Goal: Communication & Community: Share content

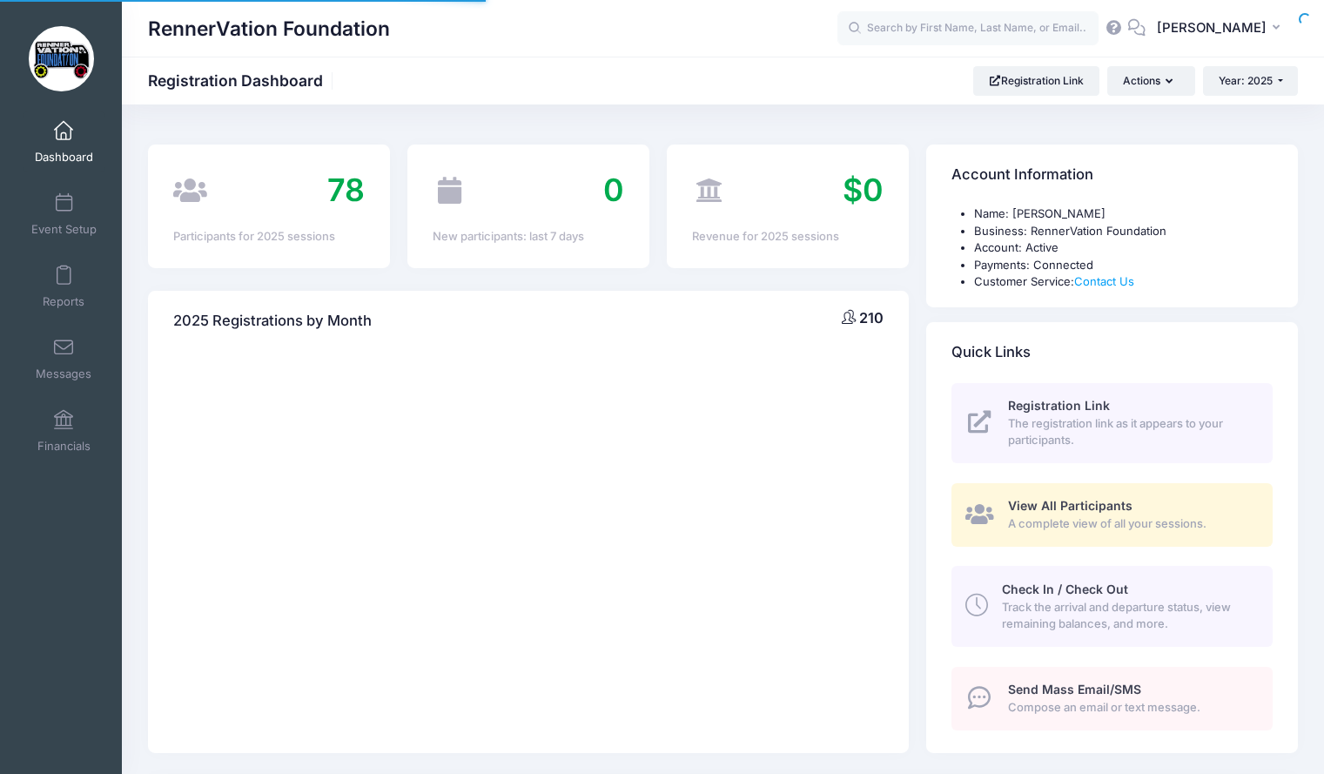
select select
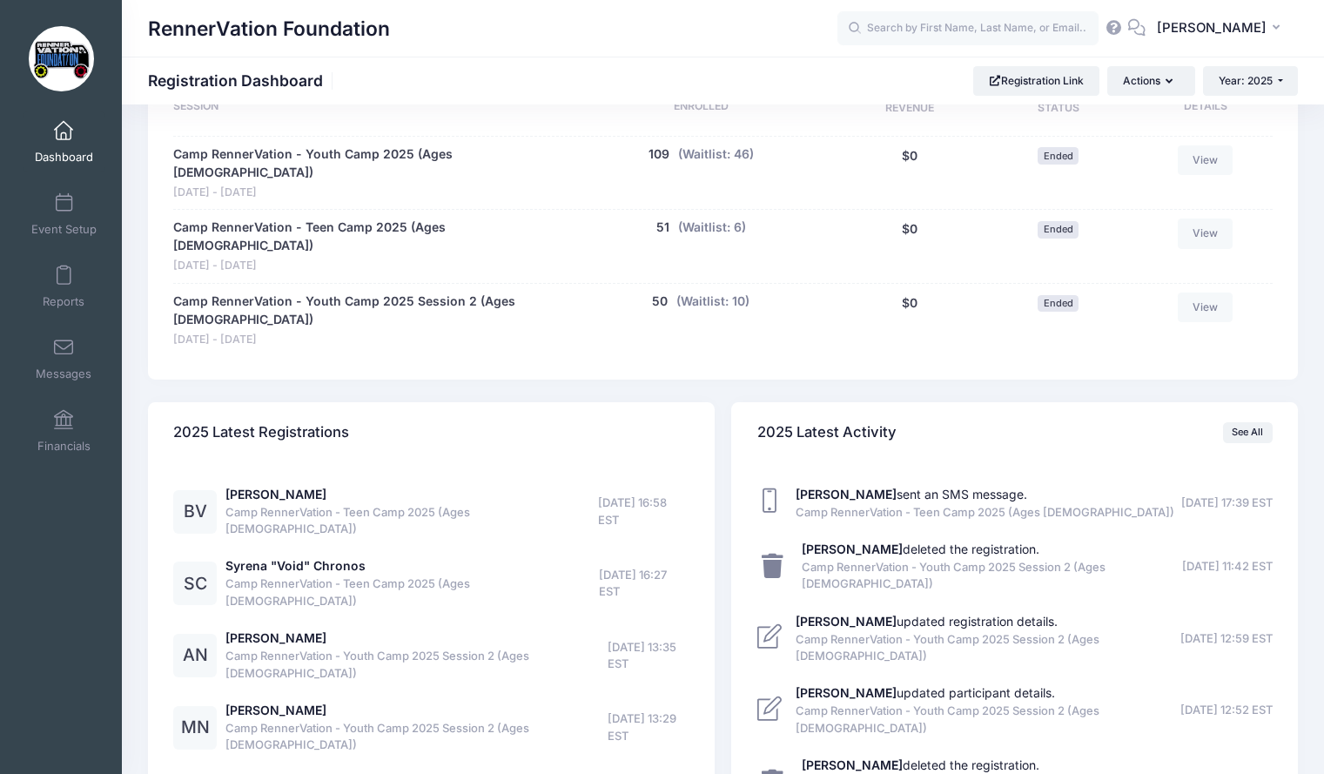
scroll to position [812, 0]
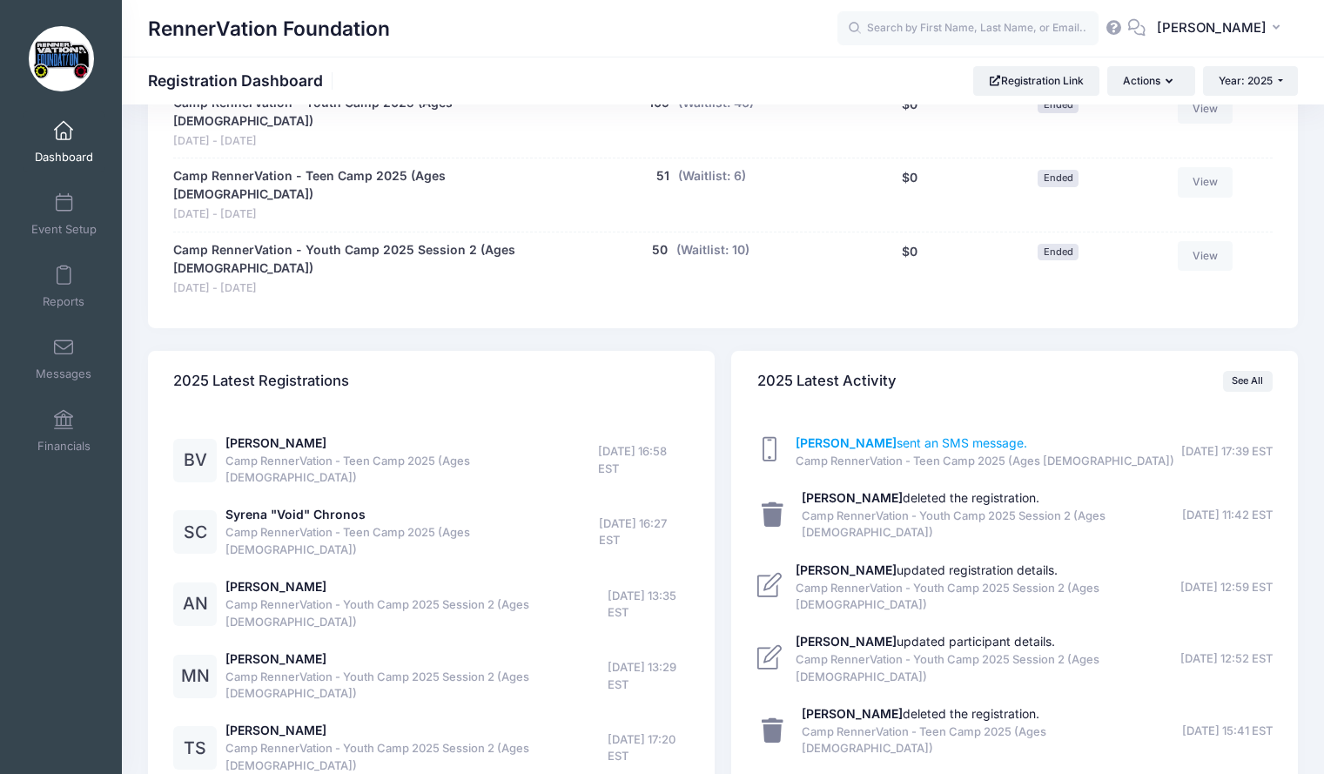
click at [911, 435] on link "Raven Hilyard sent an SMS message." at bounding box center [912, 442] width 232 height 15
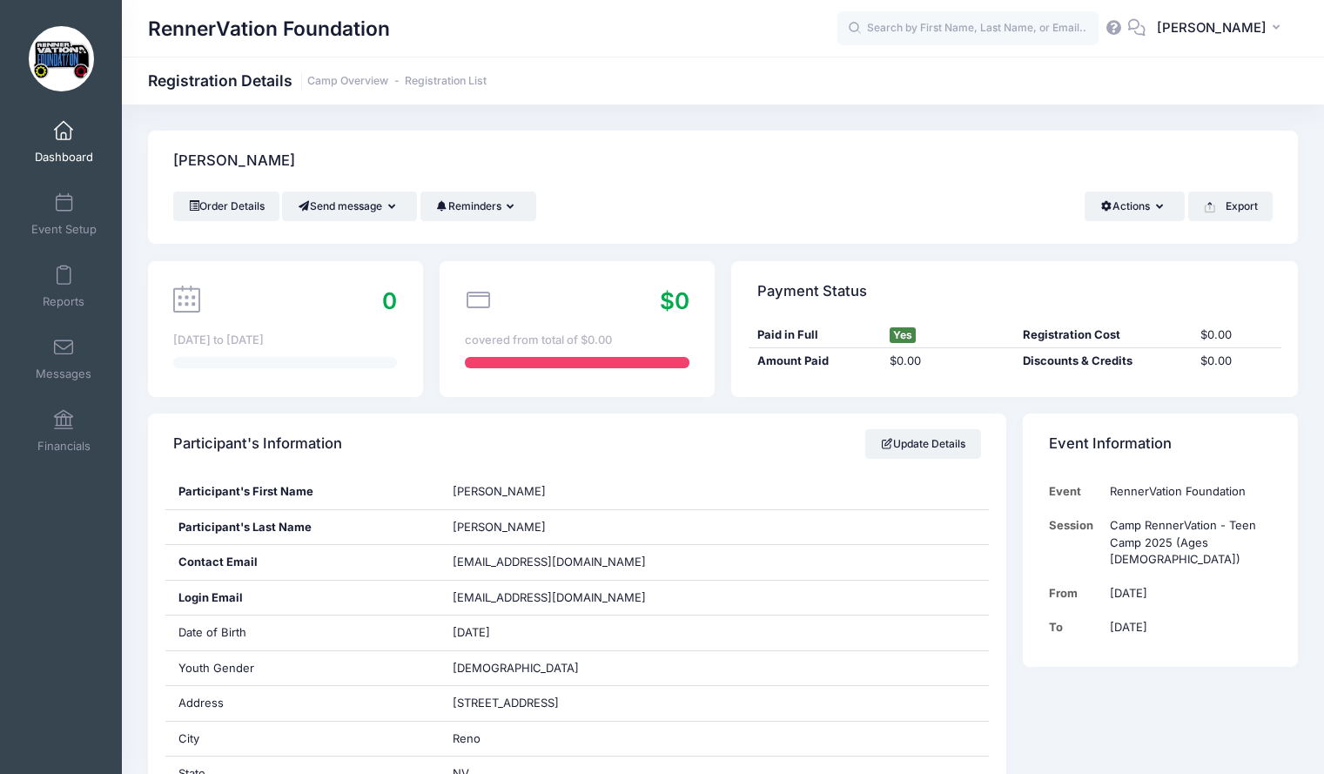
click at [67, 152] on span "Dashboard" at bounding box center [64, 157] width 58 height 15
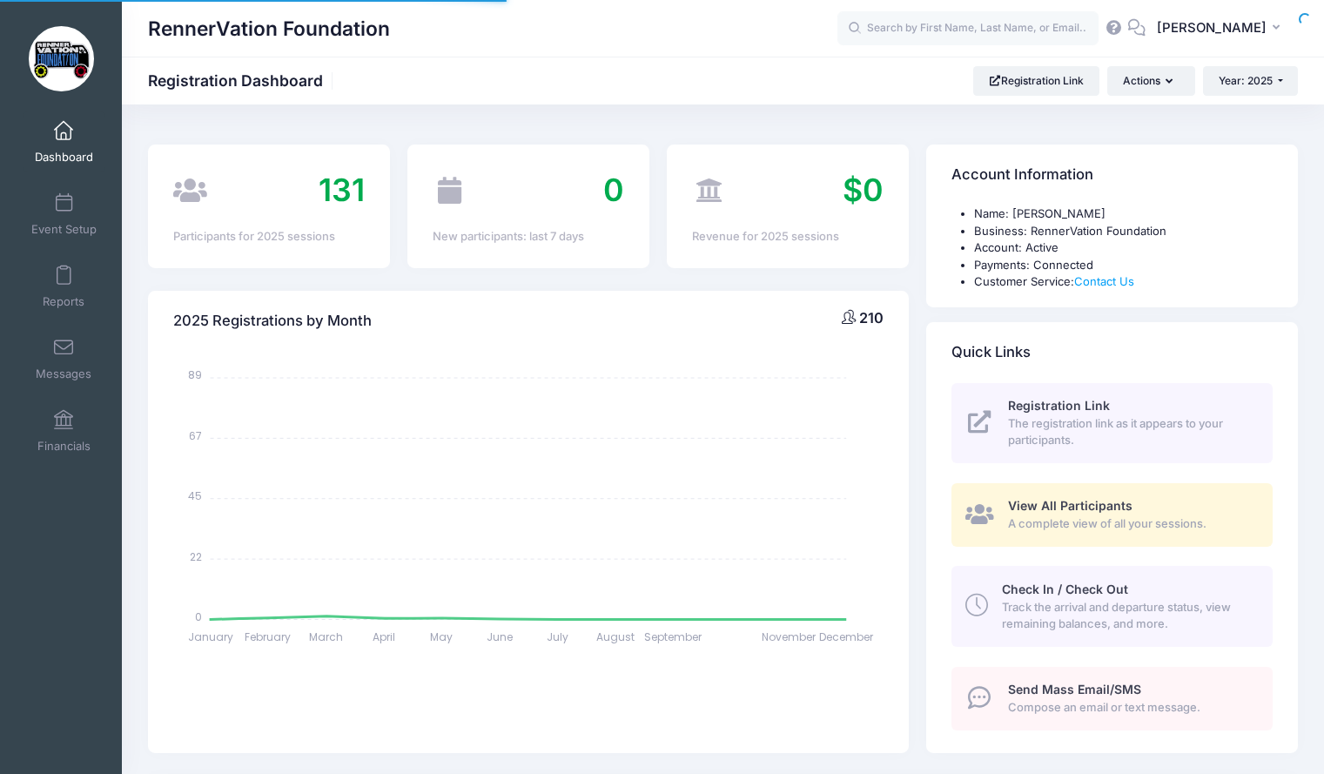
select select
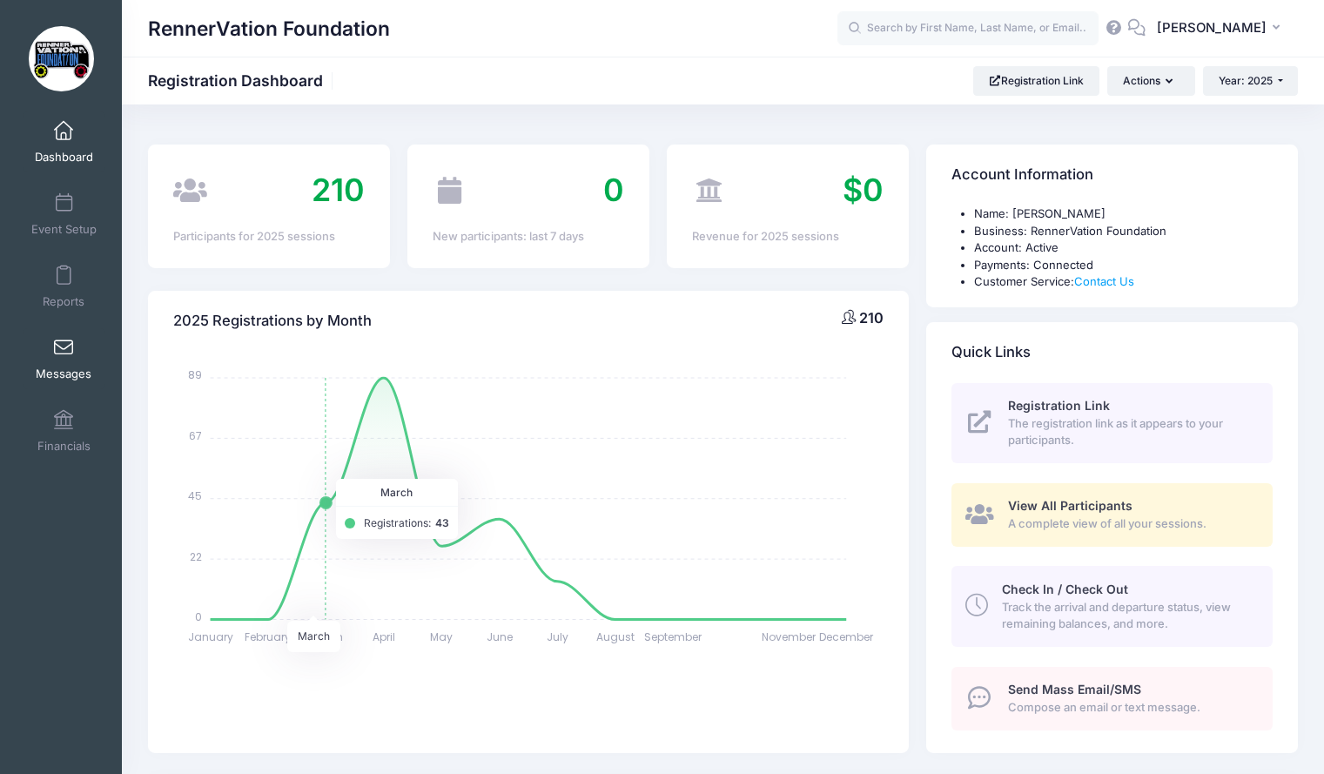
click at [70, 361] on link "Messages" at bounding box center [64, 358] width 83 height 61
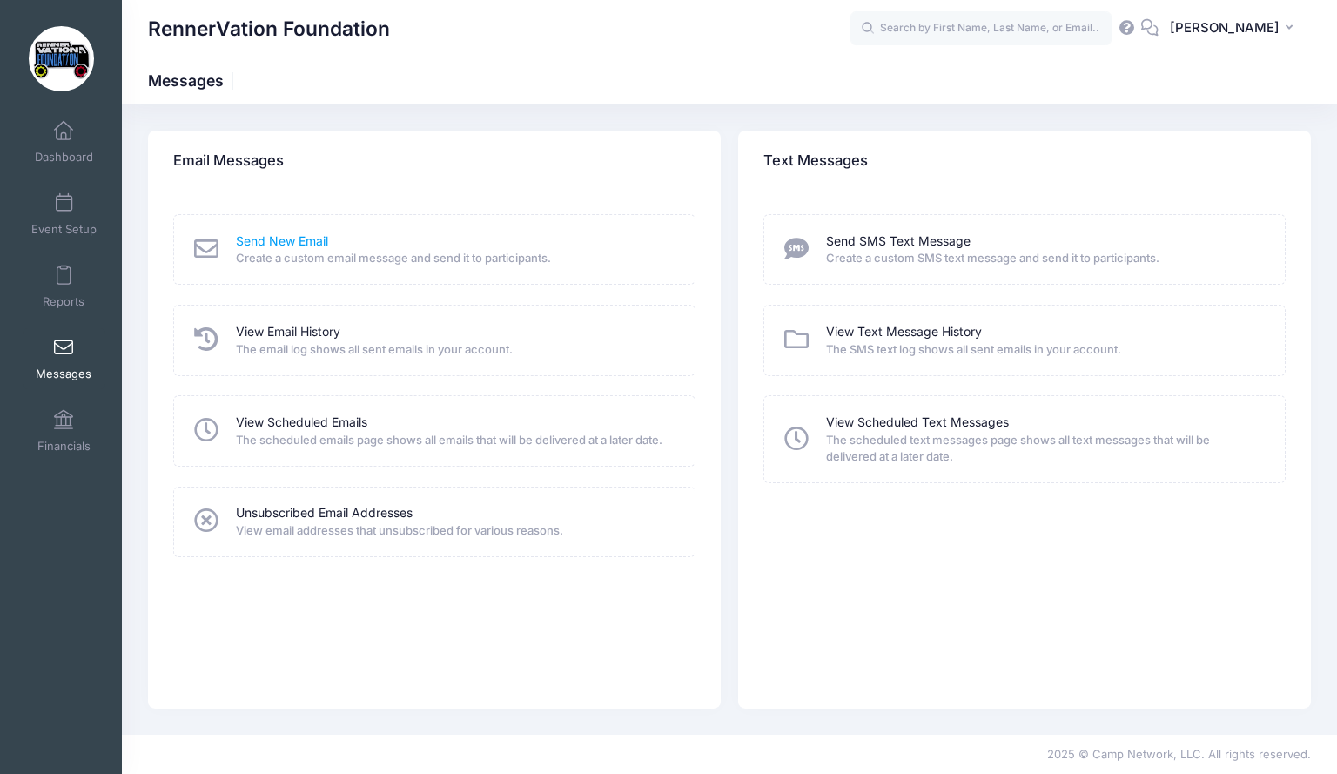
click at [300, 244] on link "Send New Email" at bounding box center [282, 241] width 92 height 18
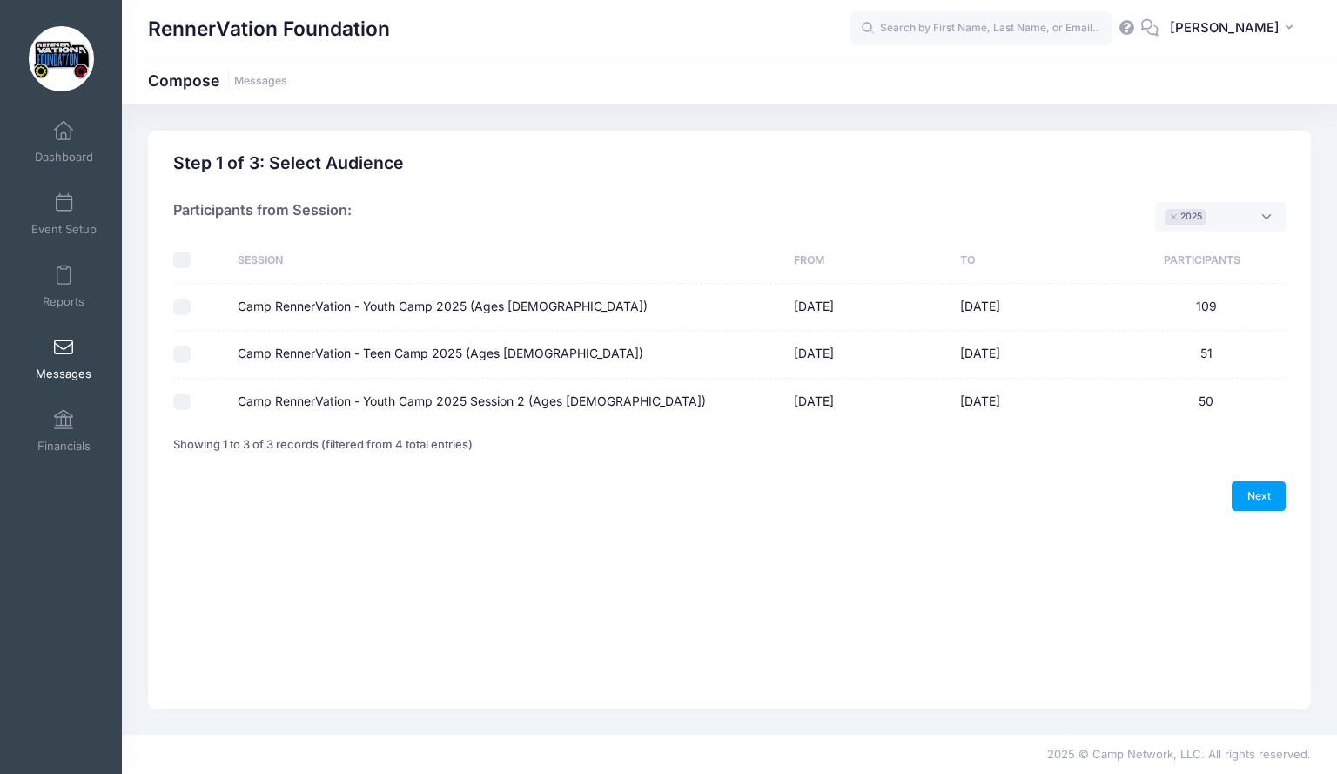
click at [186, 310] on input "Camp RennerVation - Youth Camp 2025 (Ages [DEMOGRAPHIC_DATA])" at bounding box center [181, 307] width 17 height 17
checkbox input "false"
click at [183, 261] on input "checkbox" at bounding box center [181, 260] width 17 height 17
checkbox input "true"
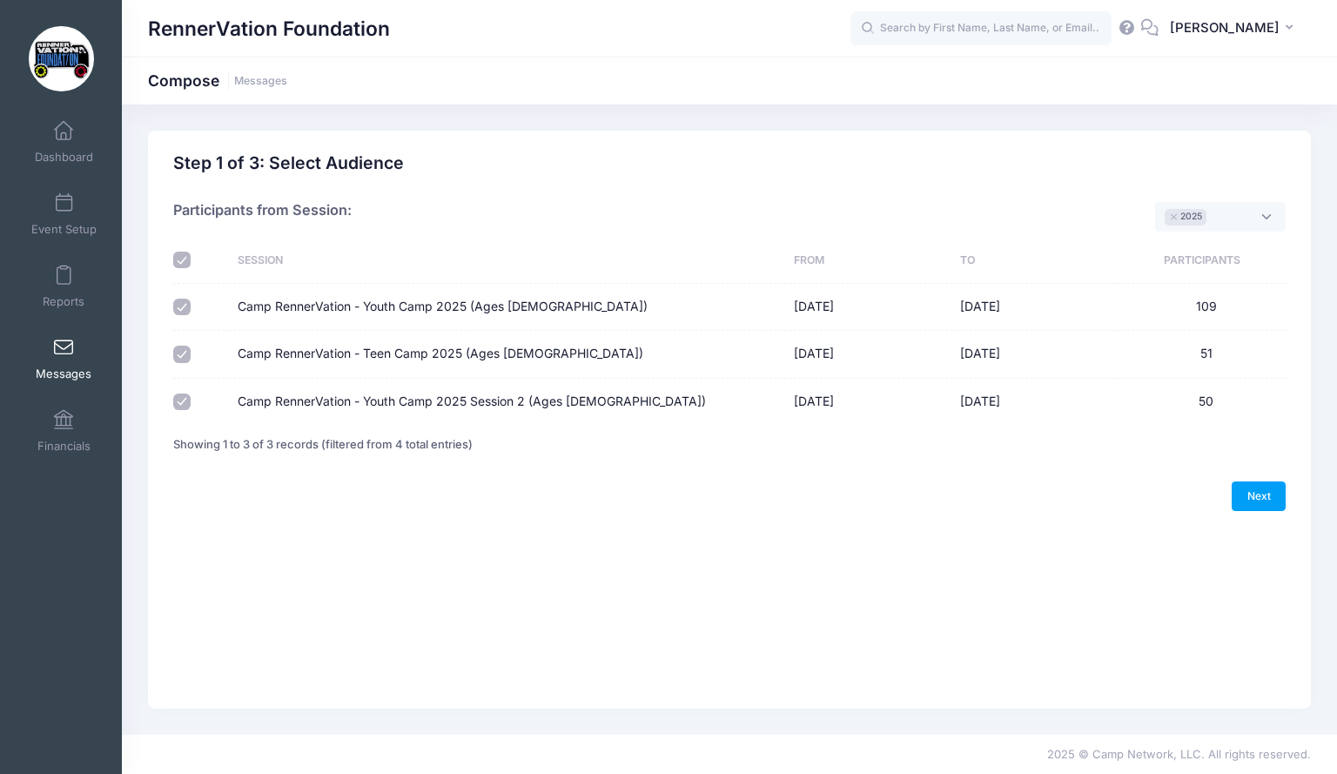
checkbox input "true"
click at [1241, 495] on link "Next" at bounding box center [1259, 496] width 54 height 30
select select "50"
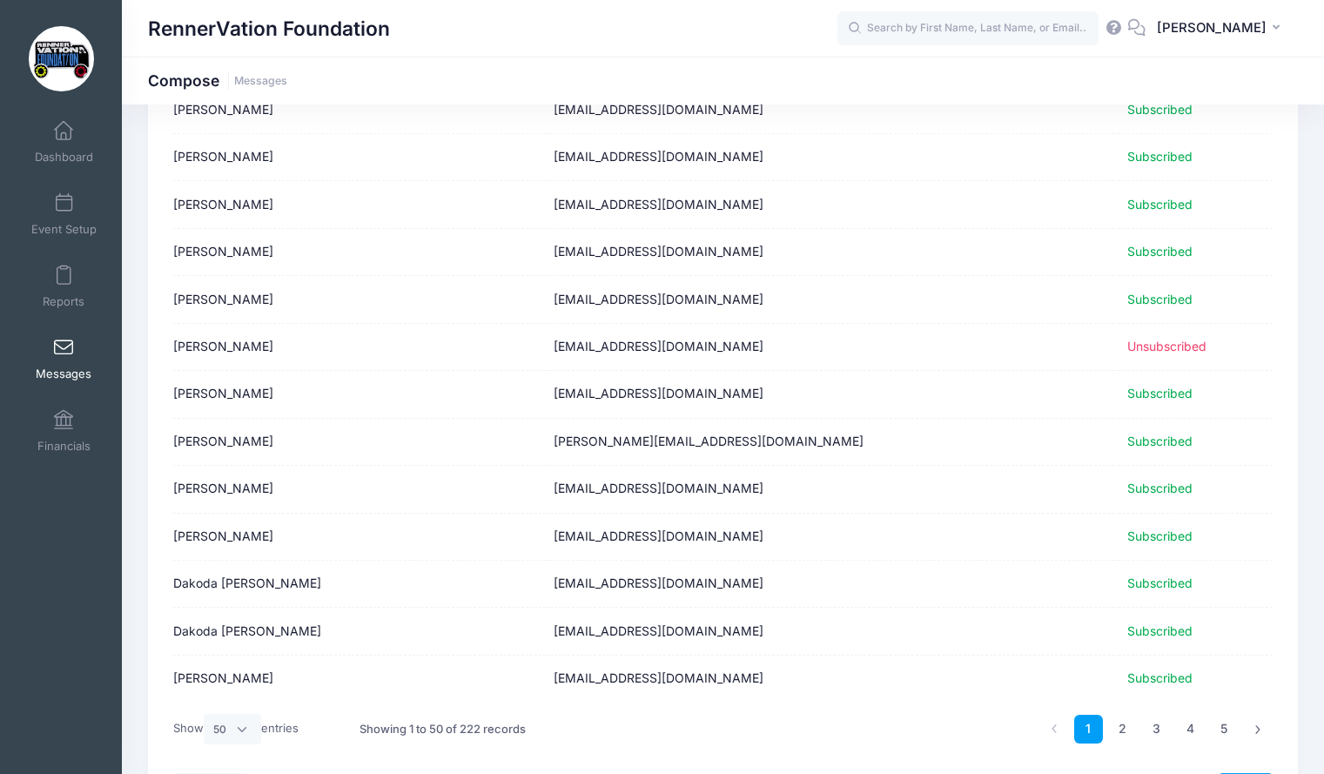
scroll to position [2045, 0]
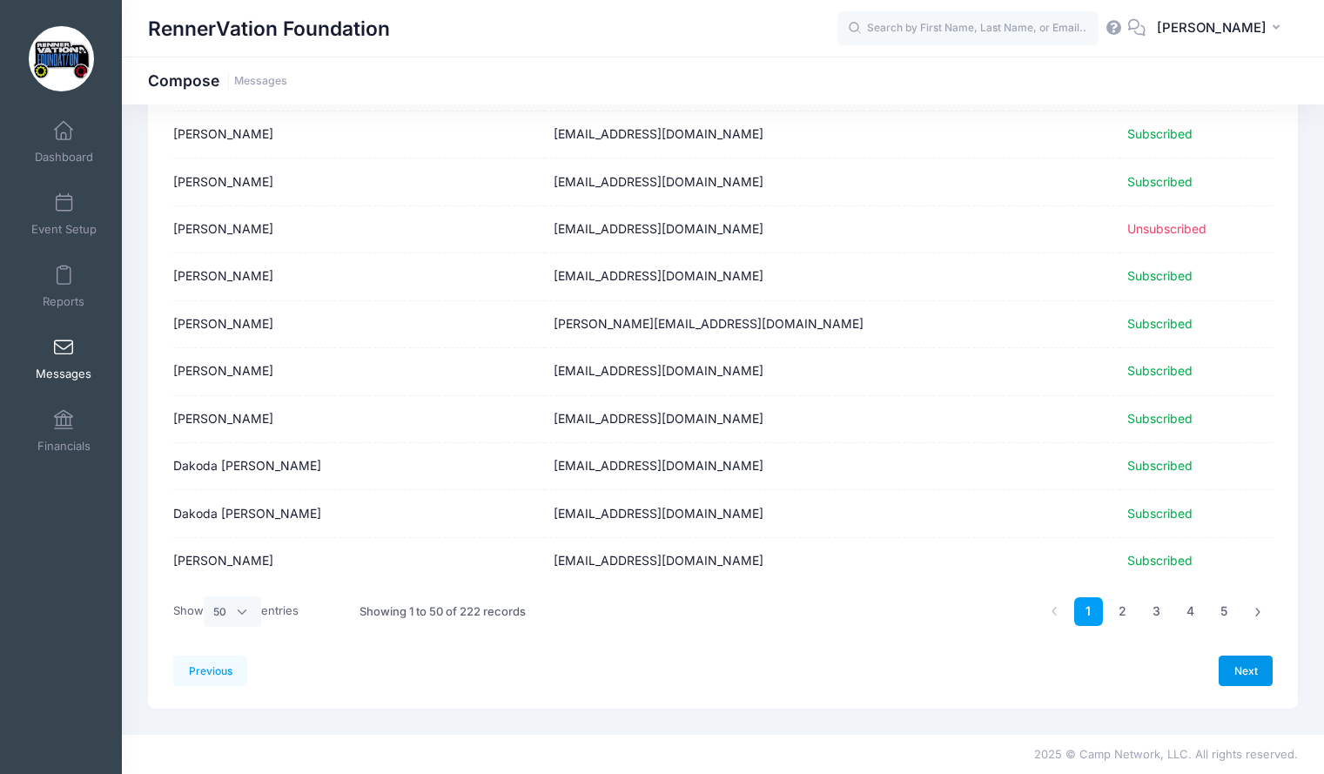
click at [1235, 676] on link "Next" at bounding box center [1246, 671] width 54 height 30
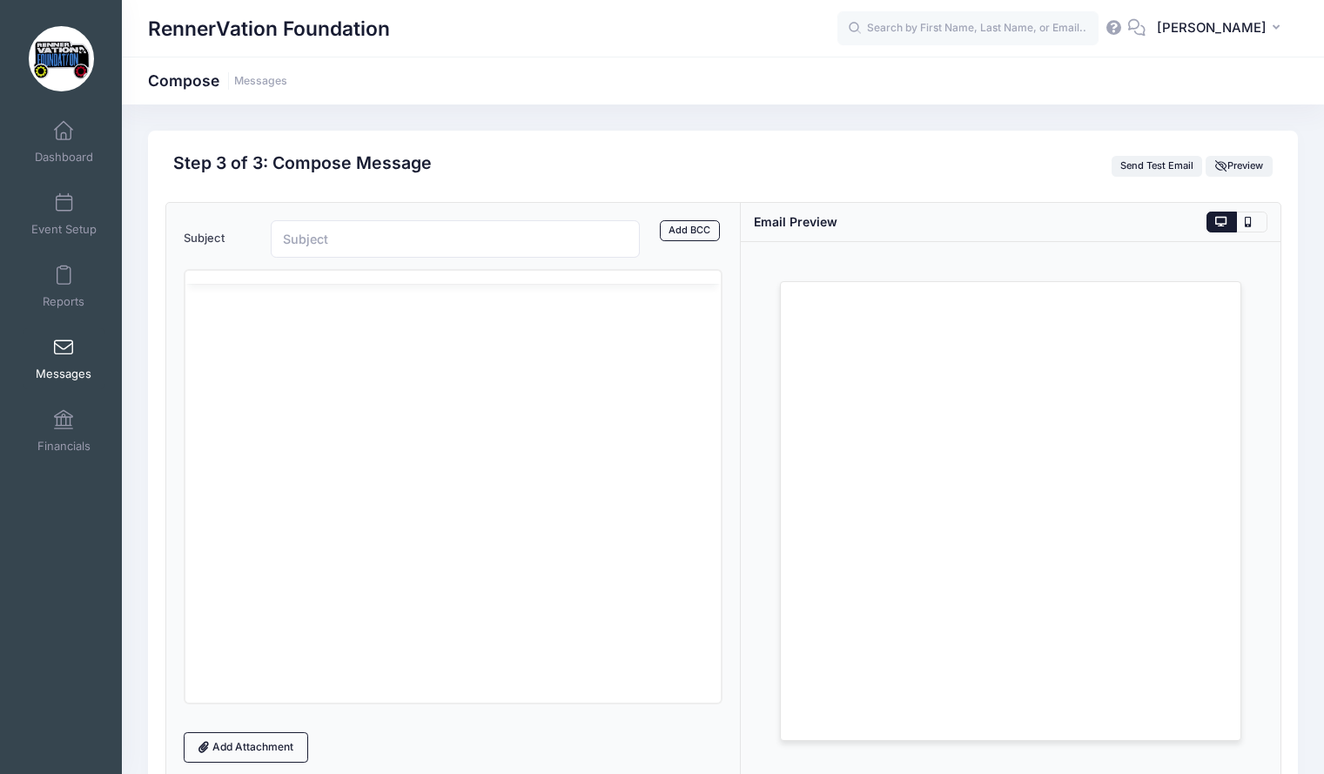
scroll to position [0, 0]
click at [78, 347] on link "Messages" at bounding box center [64, 358] width 83 height 61
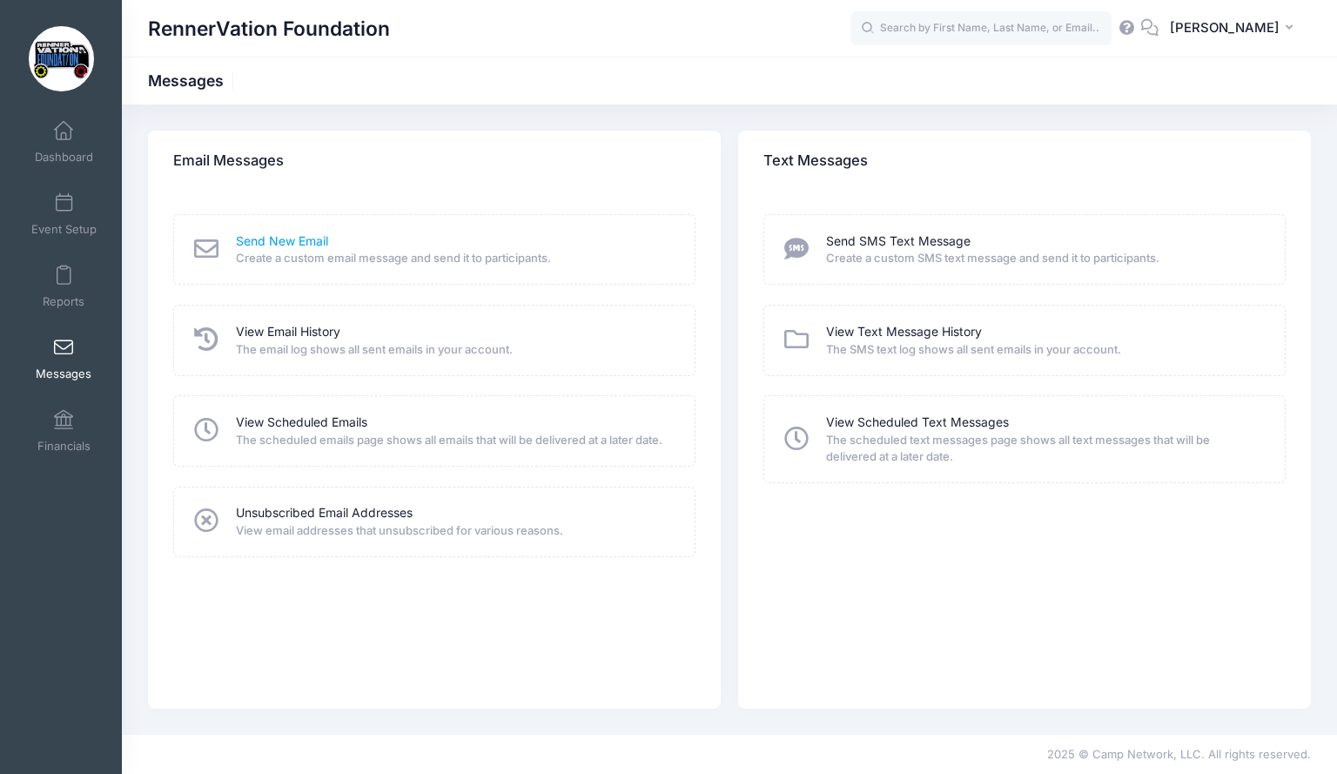
click at [278, 245] on link "Send New Email" at bounding box center [282, 241] width 92 height 18
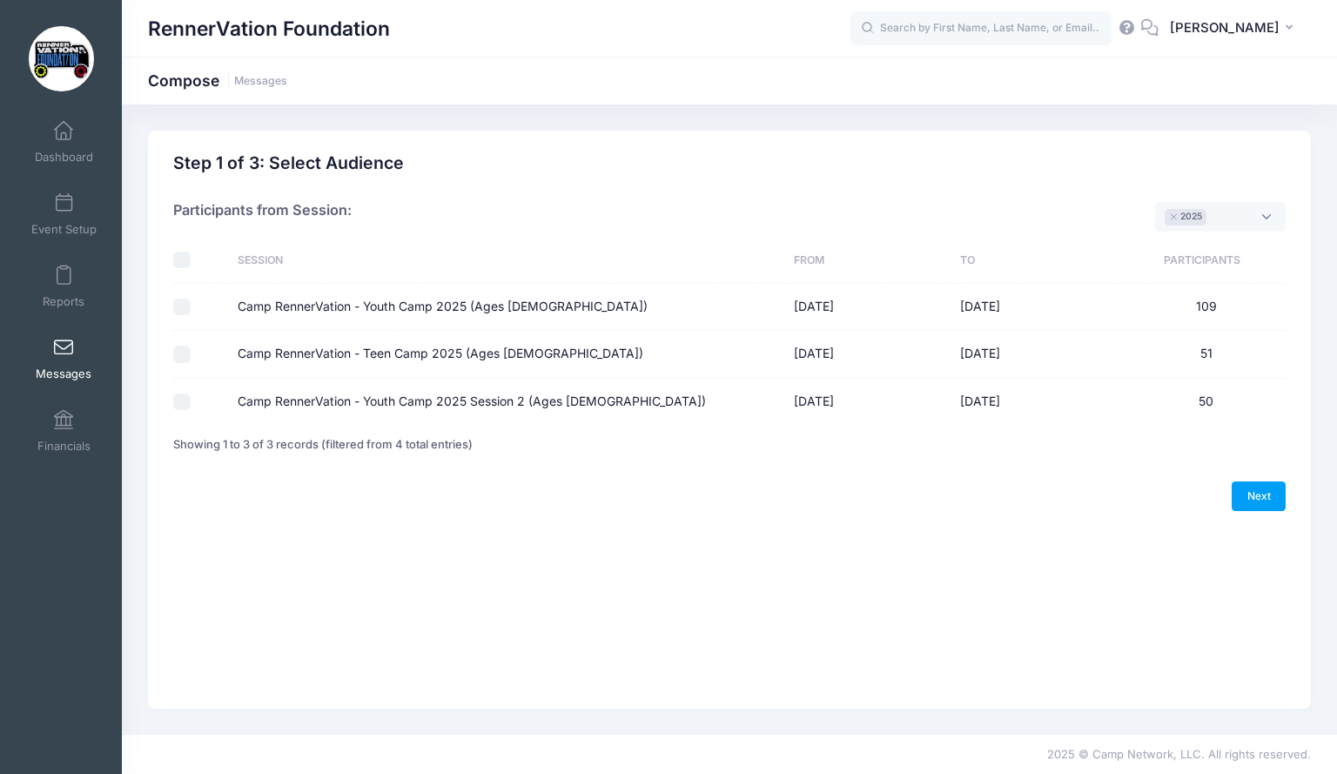
click at [184, 311] on input "Camp RennerVation - Youth Camp 2025 (Ages [DEMOGRAPHIC_DATA])" at bounding box center [181, 307] width 17 height 17
checkbox input "true"
click at [183, 356] on input "Camp RennerVation - Teen Camp 2025 (Ages [DEMOGRAPHIC_DATA])" at bounding box center [181, 354] width 17 height 17
checkbox input "true"
click at [177, 408] on input "Camp RennerVation - Youth Camp 2025 Session 2 (Ages [DEMOGRAPHIC_DATA])" at bounding box center [181, 402] width 17 height 17
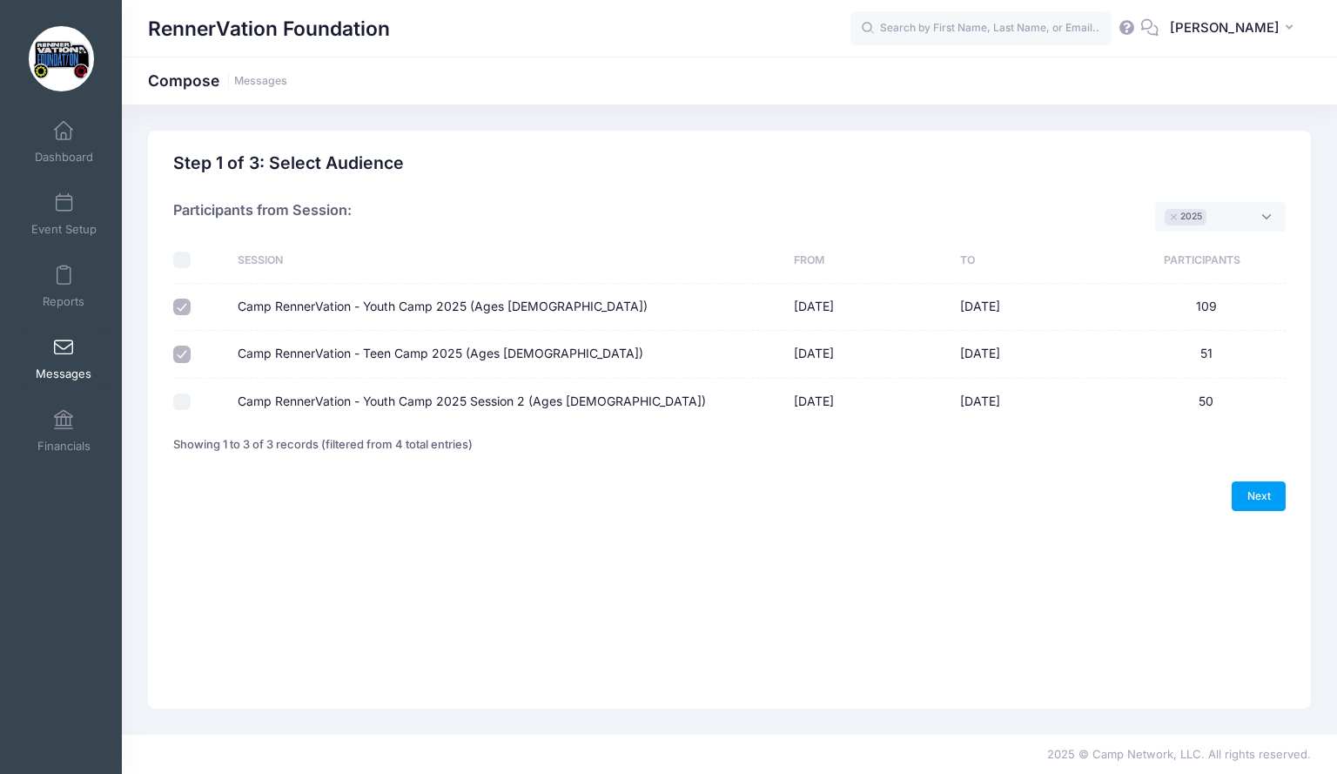
checkbox input "true"
click at [1252, 493] on link "Next" at bounding box center [1259, 496] width 54 height 30
select select "50"
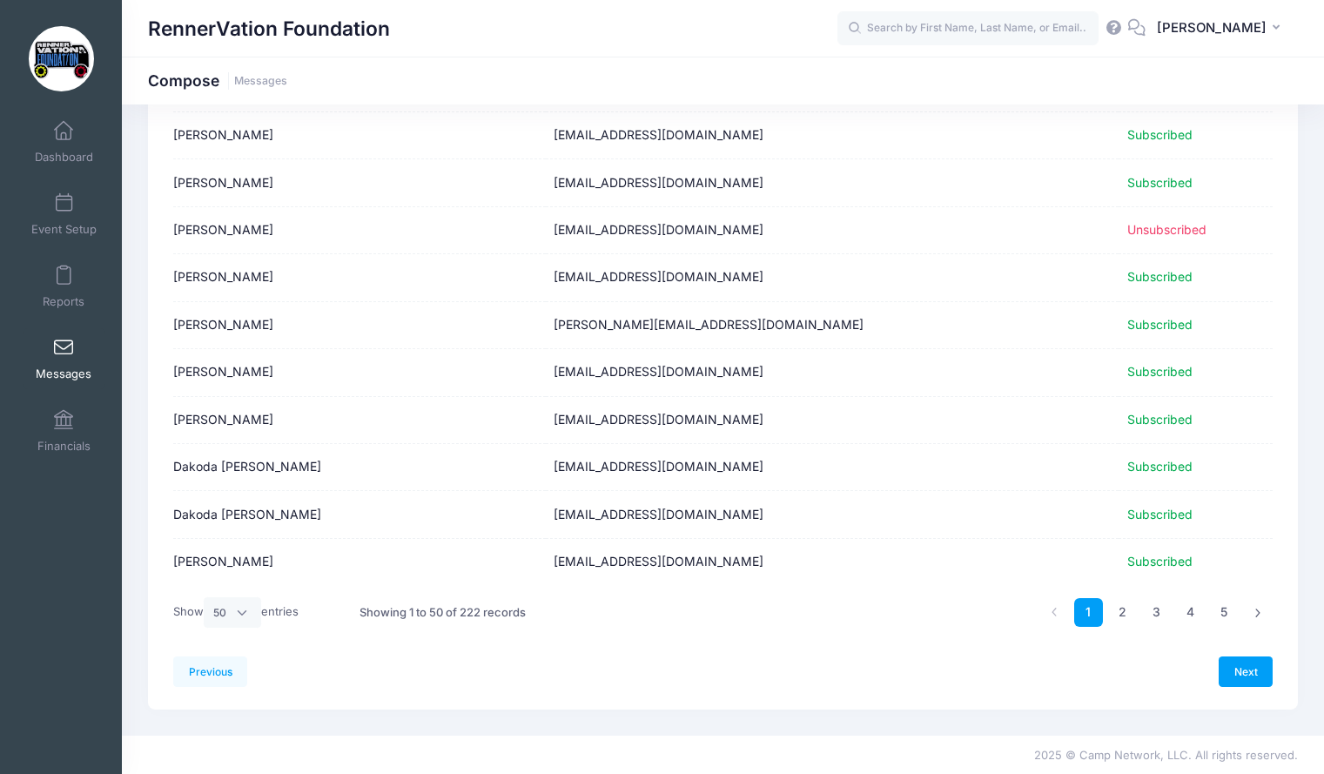
scroll to position [2045, 0]
click at [1244, 667] on link "Next" at bounding box center [1246, 671] width 54 height 30
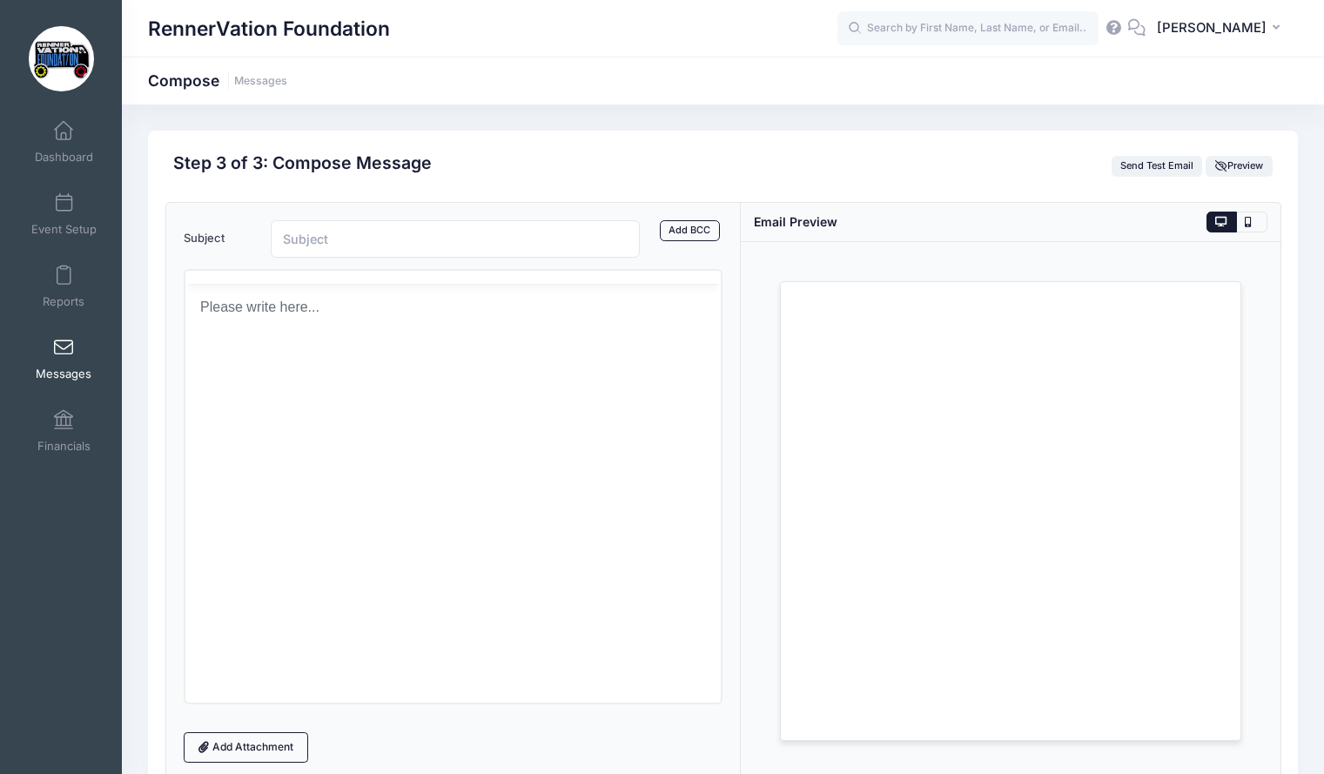
scroll to position [0, 0]
click at [327, 237] on input "Subject" at bounding box center [456, 238] width 370 height 37
click at [442, 235] on input "Scholarship Opportunity" at bounding box center [456, 238] width 370 height 37
type input "Scholarship Opportunity"
click at [276, 377] on body "Rich Text Area. Press ALT-0 for help." at bounding box center [453, 369] width 508 height 19
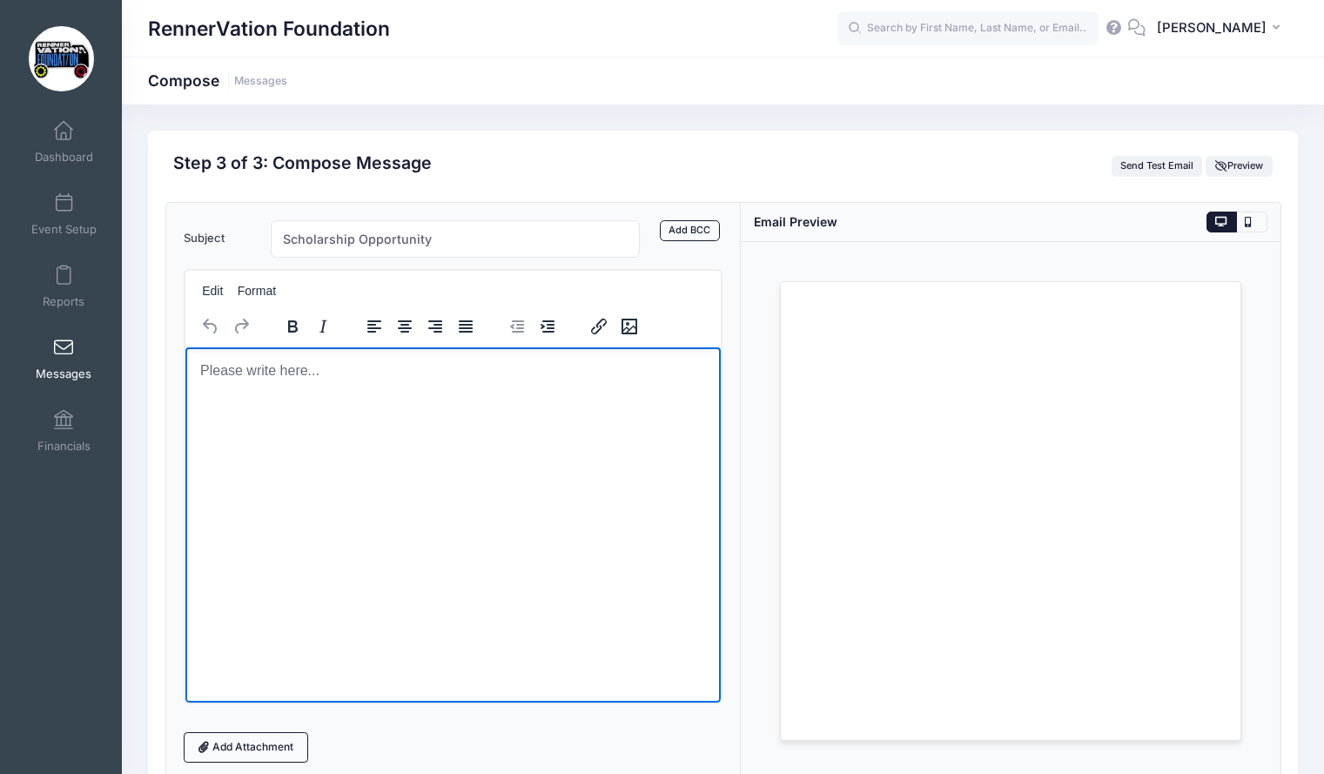
click at [334, 394] on html at bounding box center [453, 370] width 536 height 47
click at [264, 362] on body "Rich Text Area. Press ALT-0 for help." at bounding box center [453, 369] width 508 height 19
drag, startPoint x: 239, startPoint y: 387, endPoint x: 218, endPoint y: 380, distance: 22.9
click at [218, 380] on html at bounding box center [453, 370] width 536 height 47
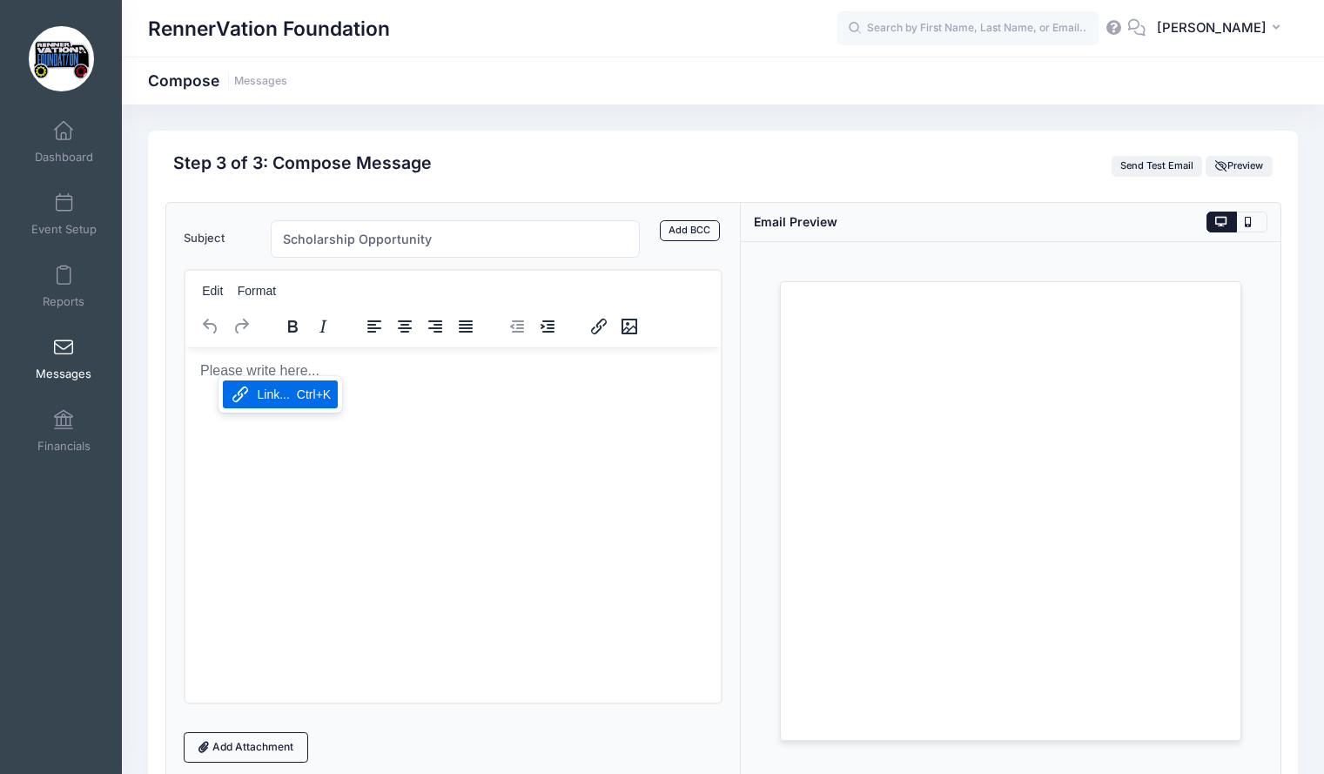
click at [215, 363] on body "Rich Text Area. Press ALT-0 for help." at bounding box center [453, 369] width 508 height 19
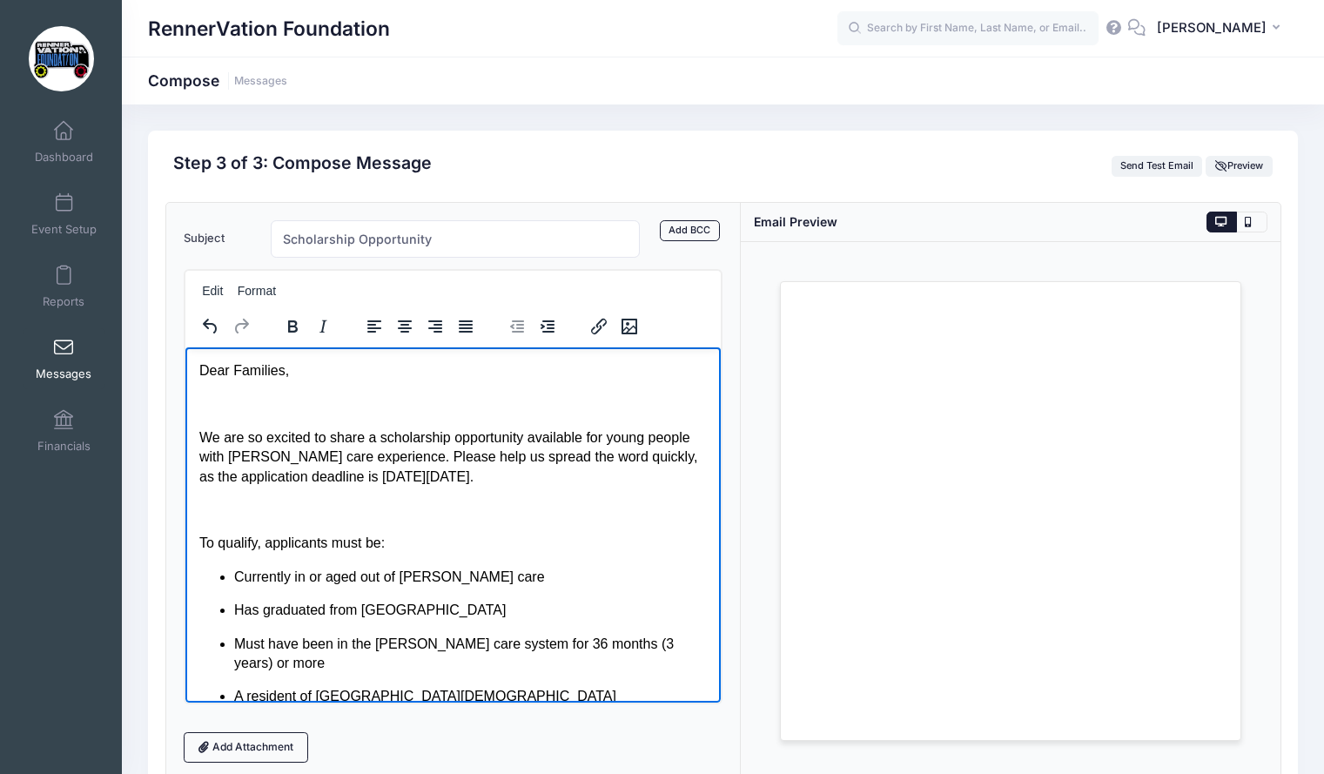
click at [257, 407] on p "Rich Text Area. Press ALT-0 for help." at bounding box center [453, 403] width 508 height 19
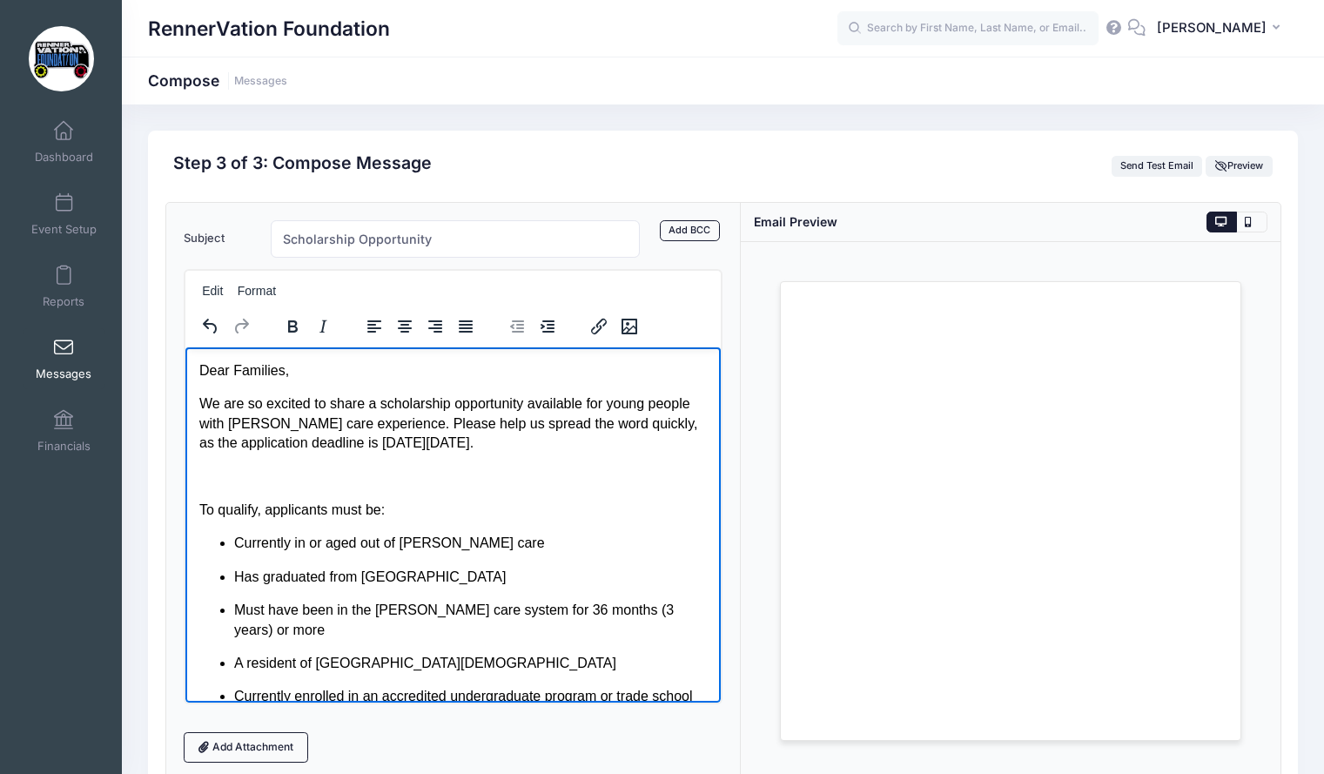
click at [226, 486] on body "Dear Families, We are so excited to share a scholarship opportunity available f…" at bounding box center [453, 736] width 508 height 752
click at [246, 486] on body "Dear Families, We are so excited to share a scholarship opportunity available f…" at bounding box center [453, 736] width 508 height 752
click at [244, 469] on p "Rich Text Area. Press ALT-0 for help." at bounding box center [453, 476] width 508 height 19
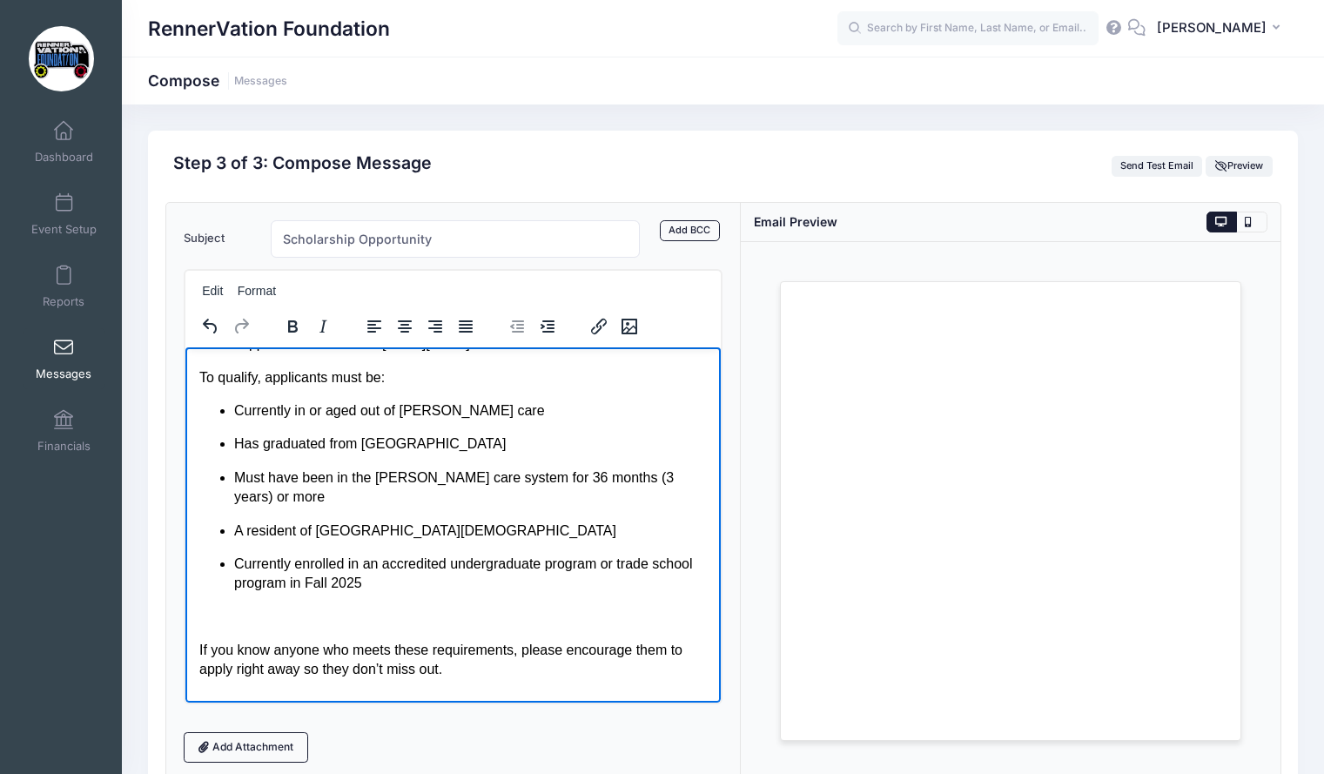
scroll to position [232, 0]
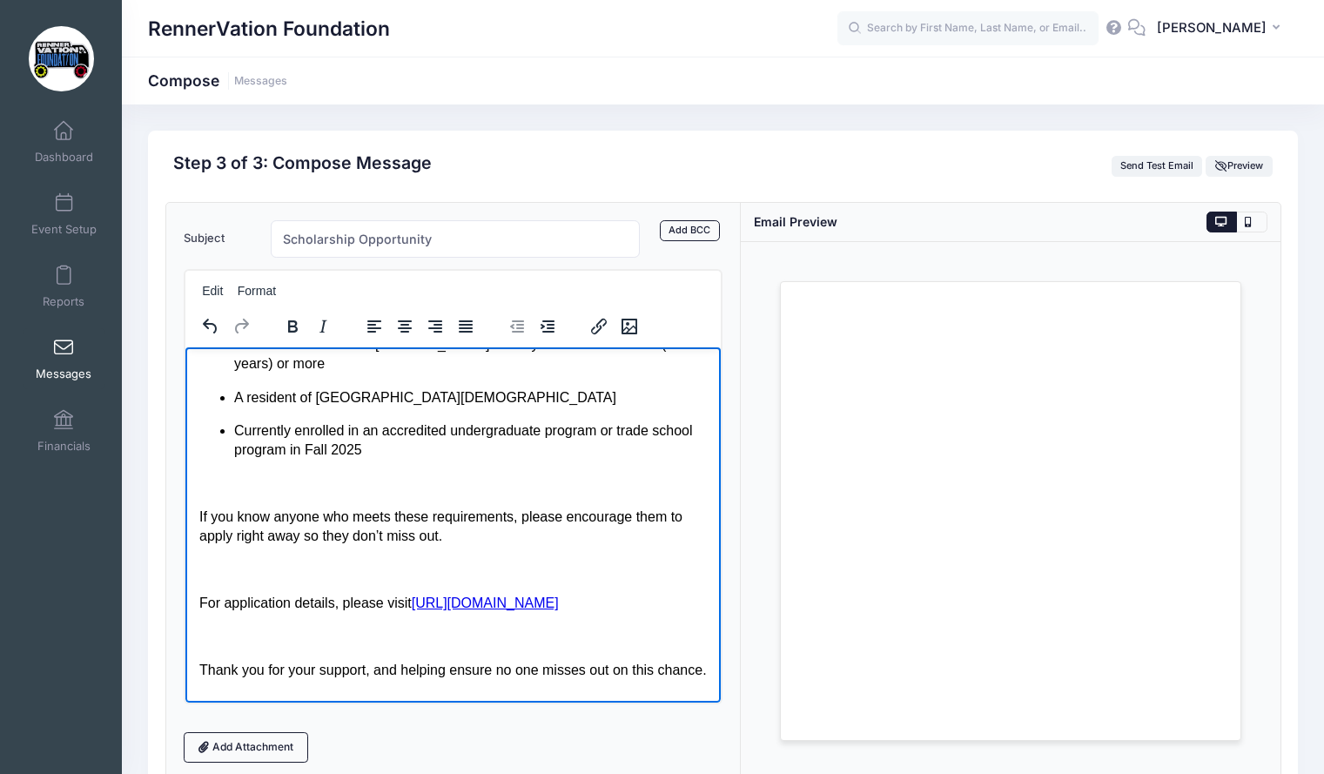
click at [246, 474] on p "Rich Text Area. Press ALT-0 for help." at bounding box center [453, 483] width 508 height 19
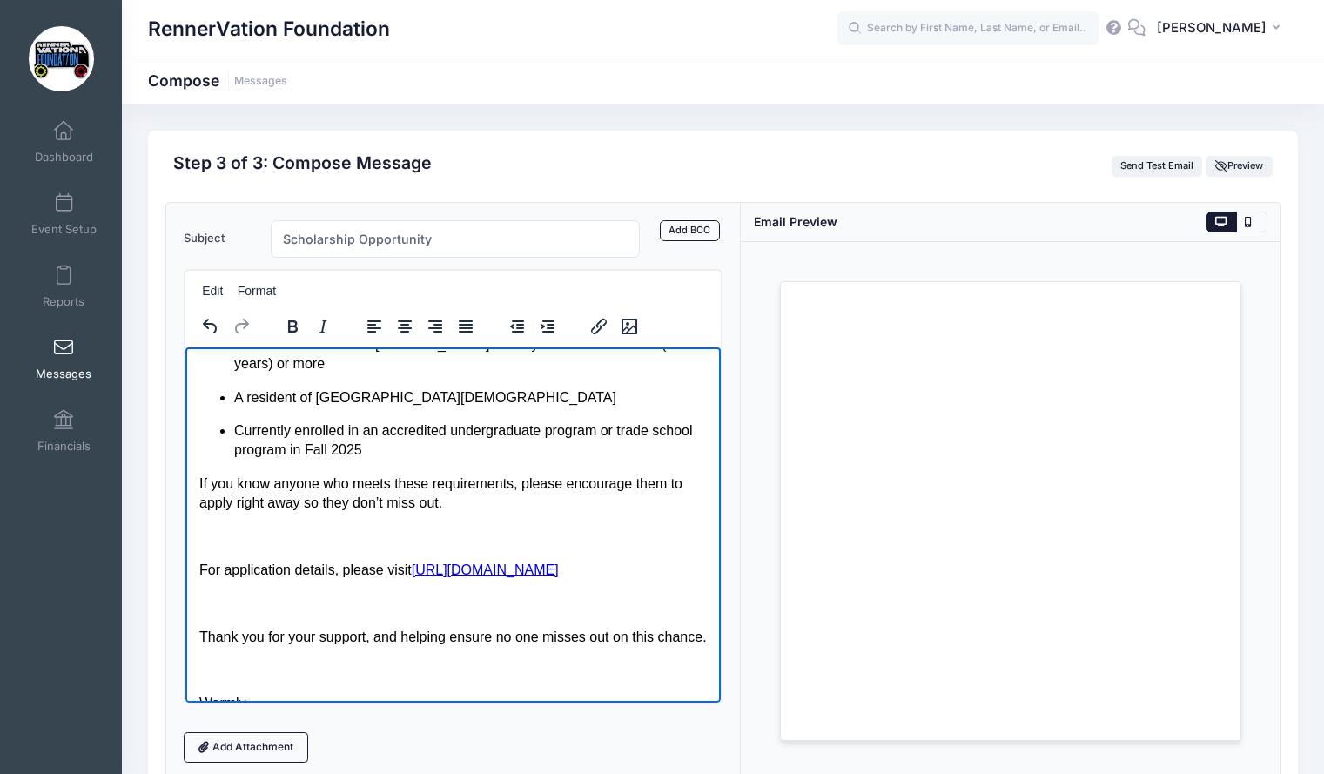
click at [219, 526] on p "Rich Text Area. Press ALT-0 for help." at bounding box center [453, 535] width 508 height 19
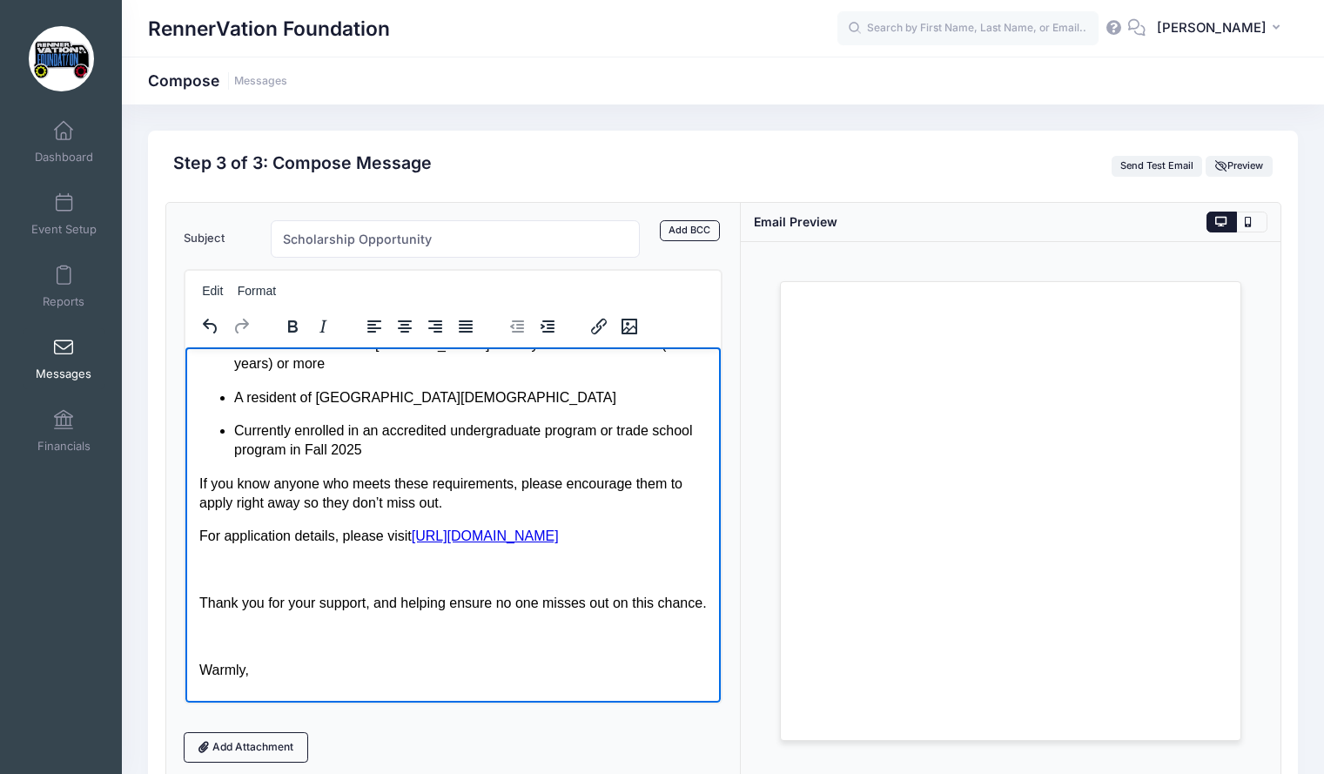
click at [230, 560] on p "Rich Text Area. Press ALT-0 for help." at bounding box center [453, 569] width 508 height 19
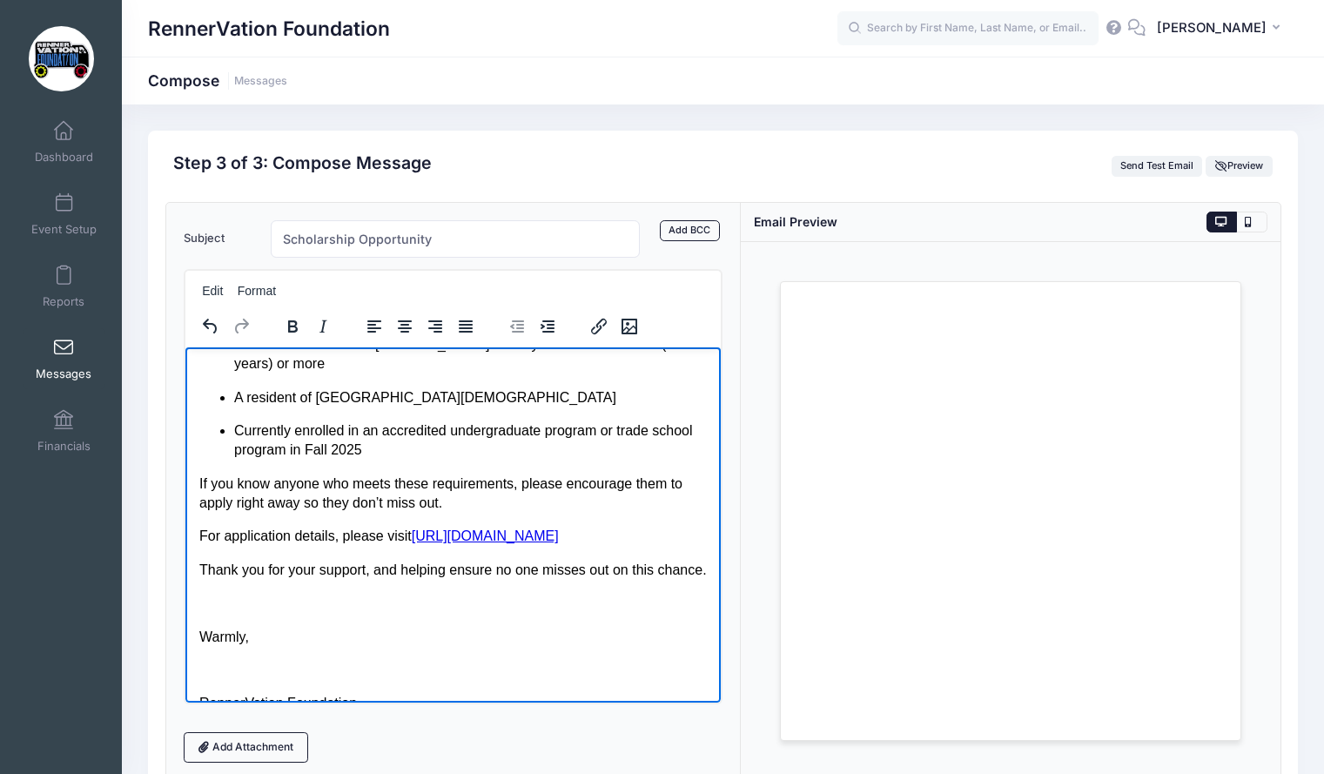
click at [225, 607] on p "Rich Text Area. Press ALT-0 for help." at bounding box center [453, 602] width 508 height 19
click at [234, 635] on p "Rich Text Area. Press ALT-0 for help." at bounding box center [453, 636] width 508 height 19
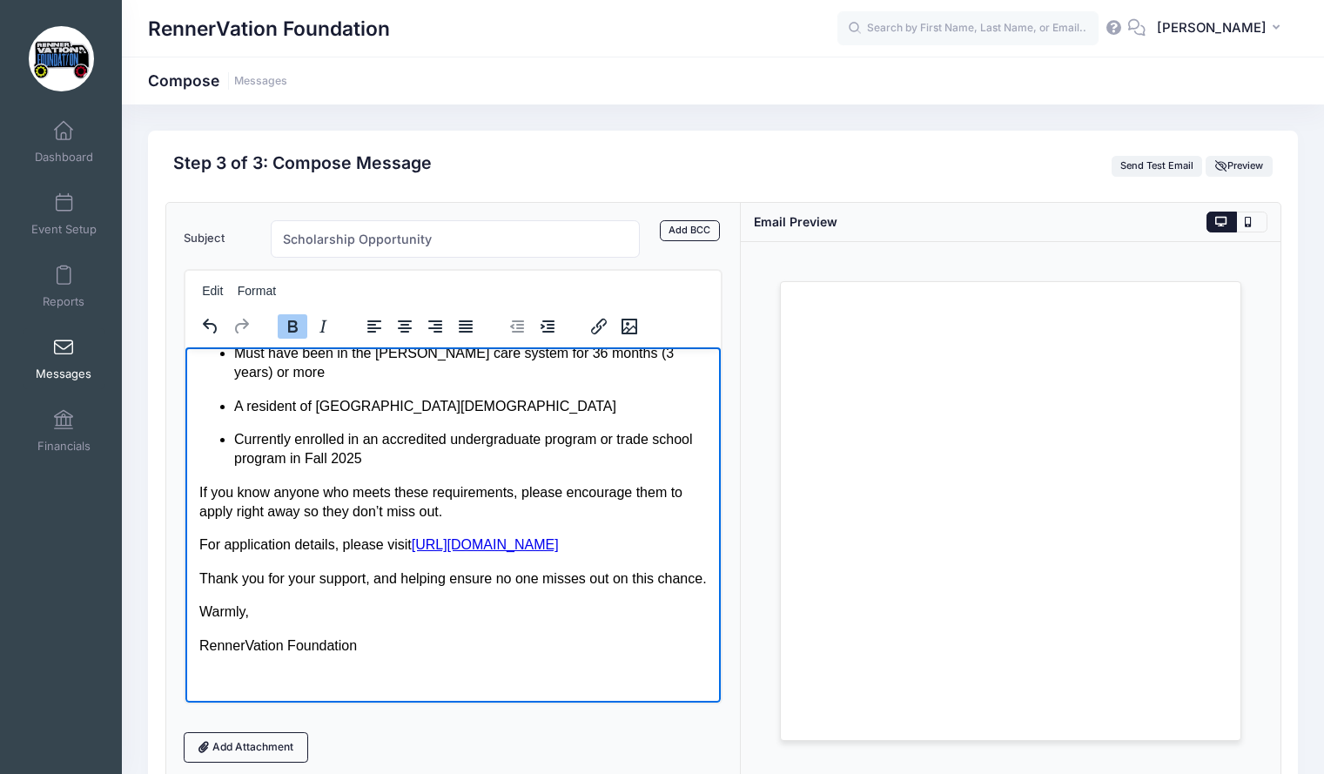
scroll to position [224, 0]
click at [251, 585] on p "Thank you for your support, and helping ensure no one misses out on this chance." at bounding box center [453, 578] width 508 height 19
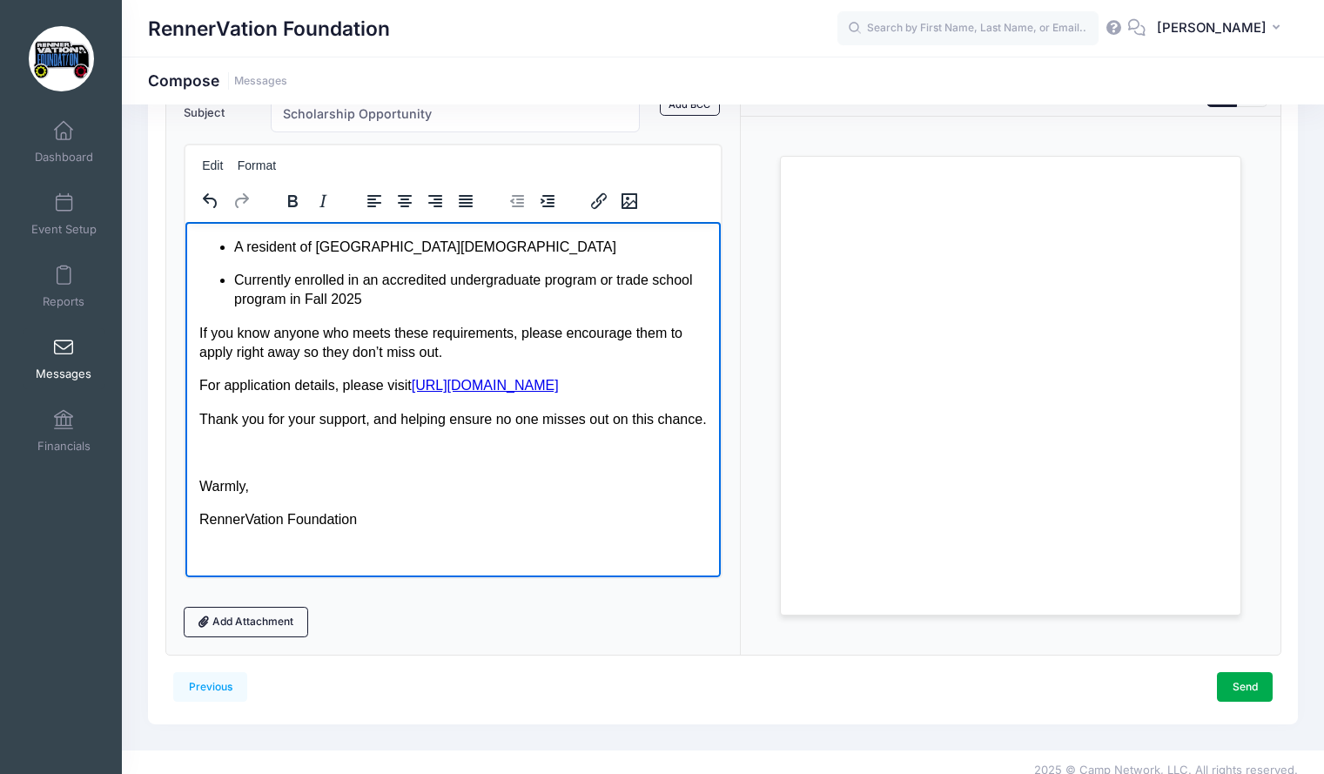
scroll to position [142, 0]
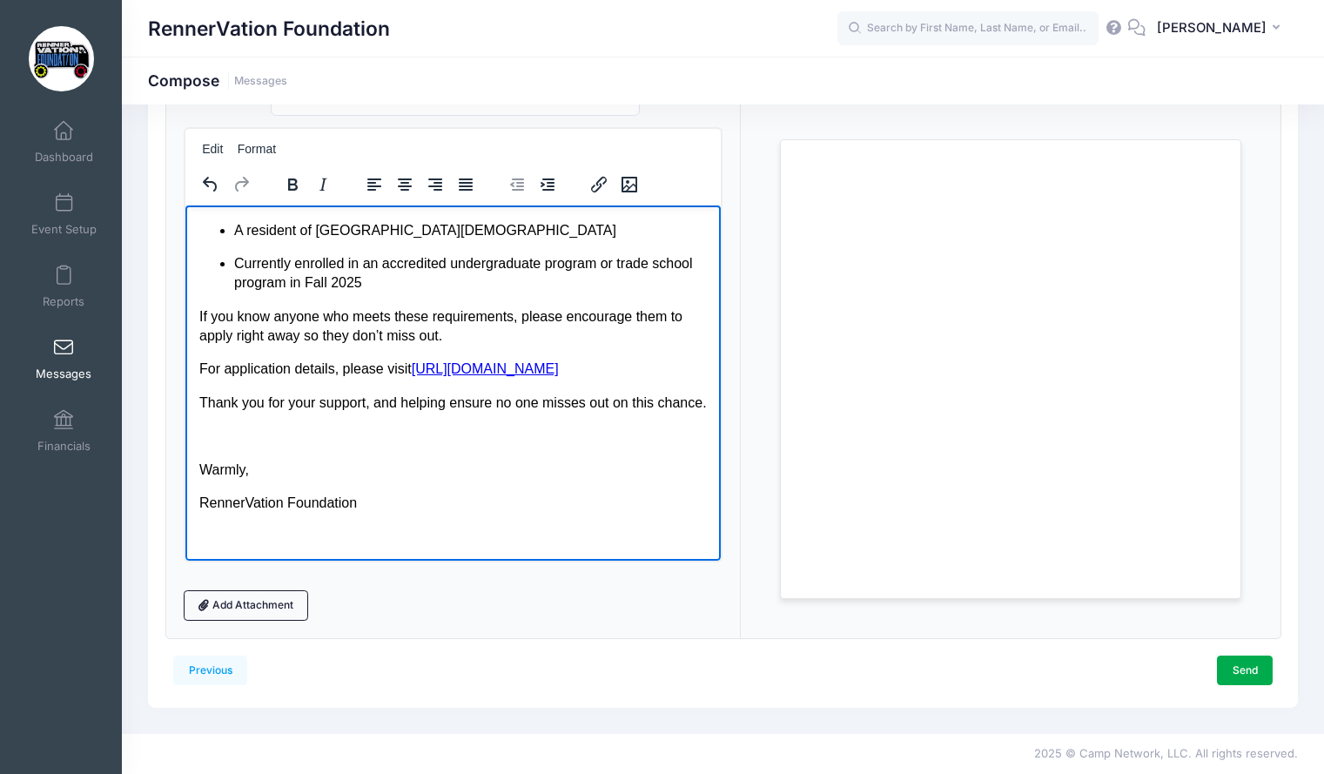
click at [357, 506] on p "RennerVation Foundation" at bounding box center [453, 502] width 508 height 19
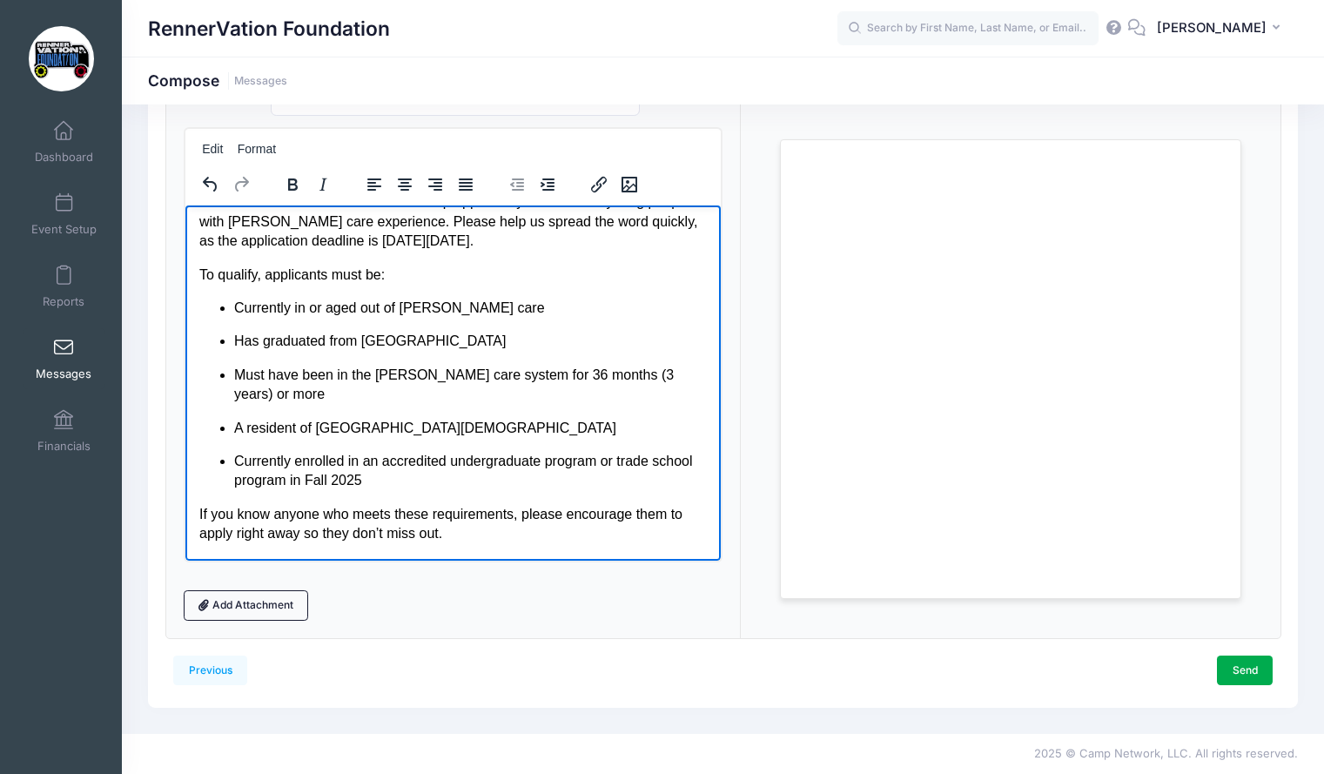
scroll to position [50, 0]
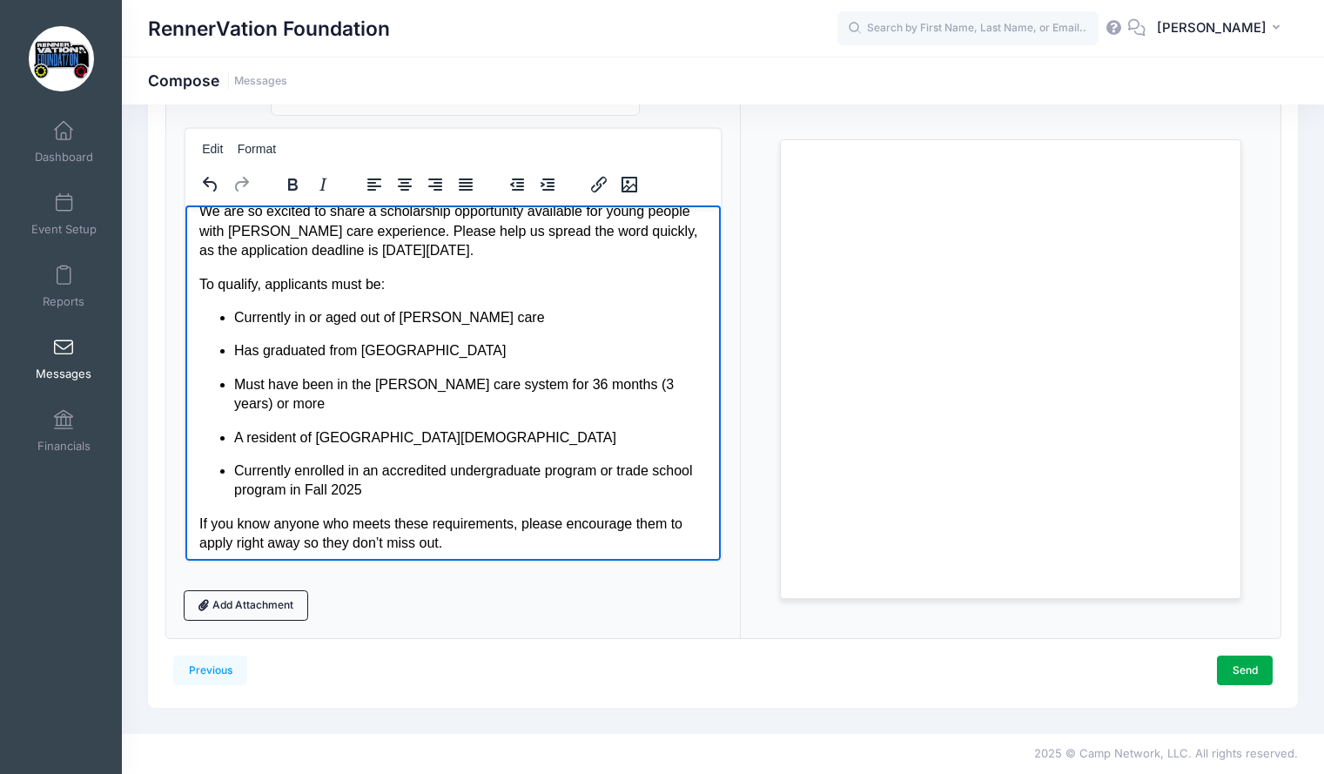
drag, startPoint x: 699, startPoint y: 342, endPoint x: 708, endPoint y: 312, distance: 31.7
click at [708, 312] on html "Dear Families, We are so excited to share a scholarship opportunity available f…" at bounding box center [453, 460] width 536 height 613
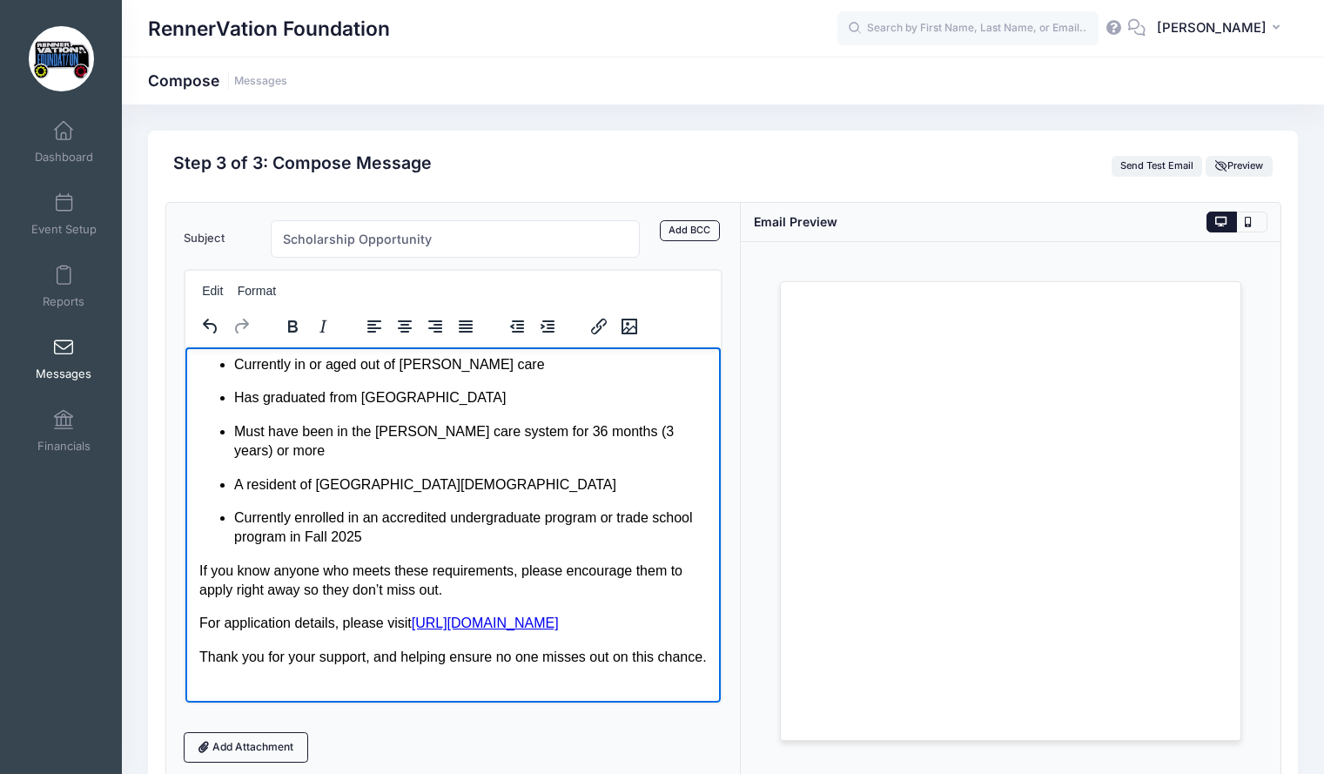
scroll to position [258, 0]
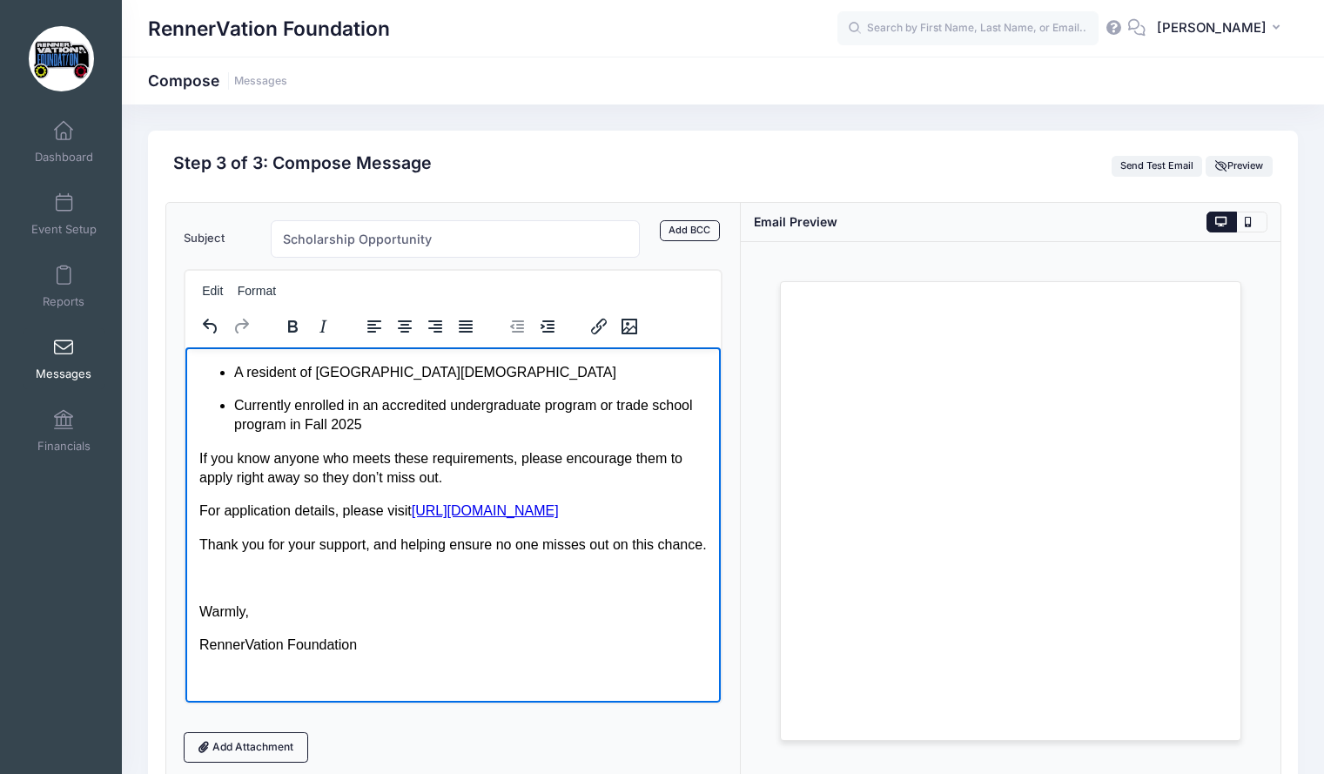
click at [678, 501] on p "For application details, please visit https://comfortcases.org/scholarship/" at bounding box center [453, 510] width 508 height 19
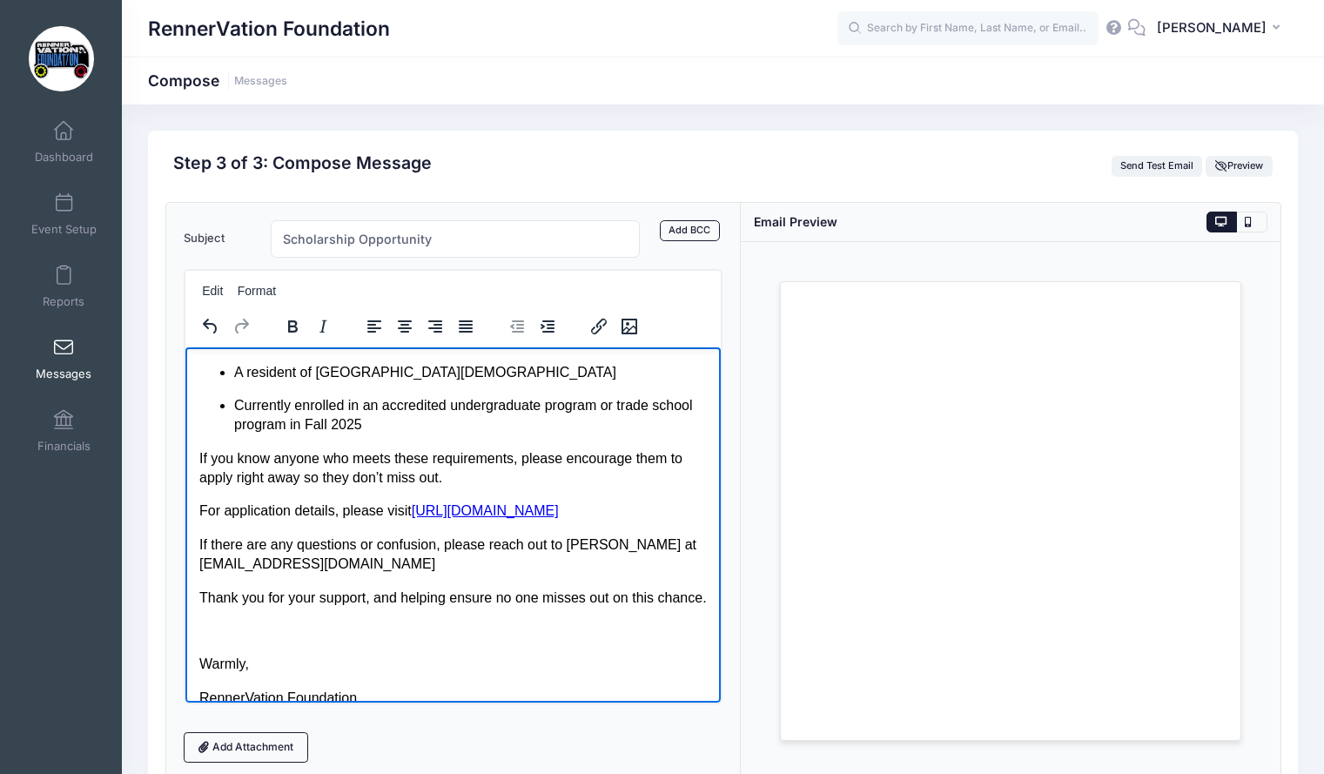
click at [292, 535] on p "If there are any questions or confusion, please reach out to Tessa Pieretti at …" at bounding box center [453, 554] width 508 height 39
click at [507, 537] on p "If there are any further questions or confusion, please reach out to Tessa Pier…" at bounding box center [453, 554] width 508 height 39
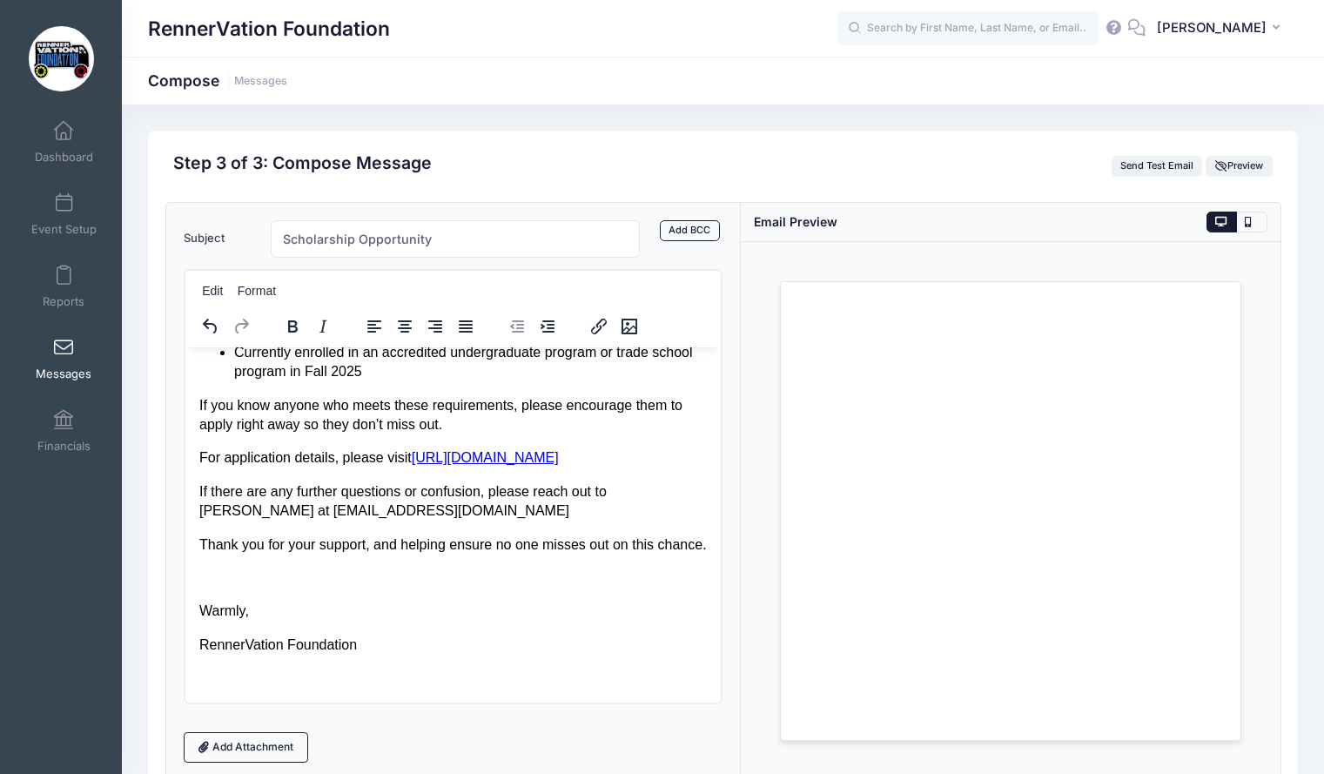
scroll to position [0, 0]
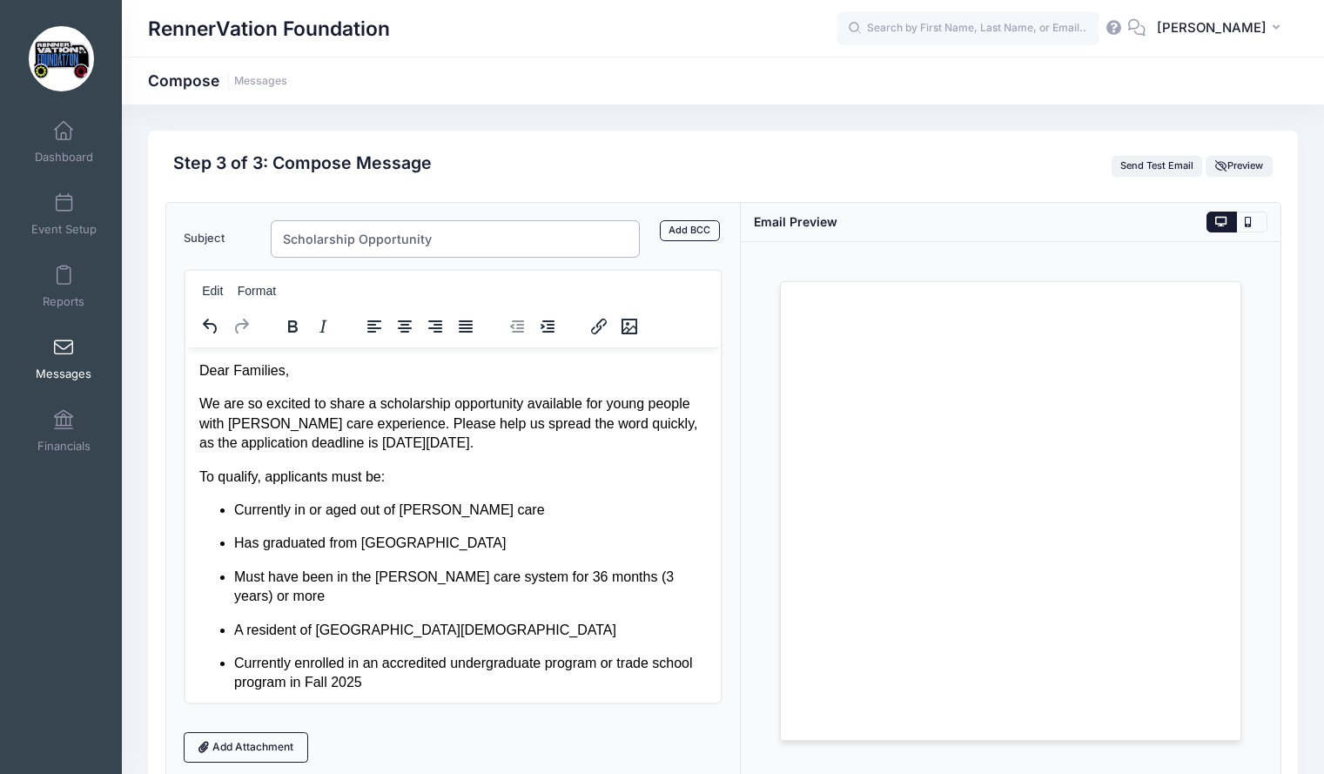
click at [303, 239] on input "Scholarship Opportunity" at bounding box center [456, 238] width 370 height 37
click at [529, 442] on p "We are so excited to share a scholarship opportunity available for young people…" at bounding box center [453, 423] width 508 height 58
click at [285, 238] on input "Scholarship Opportunity" at bounding box center [456, 238] width 370 height 37
drag, startPoint x: 448, startPoint y: 240, endPoint x: 279, endPoint y: 244, distance: 168.9
click at [279, 244] on input "Scholarship Opportunity" at bounding box center [456, 238] width 370 height 37
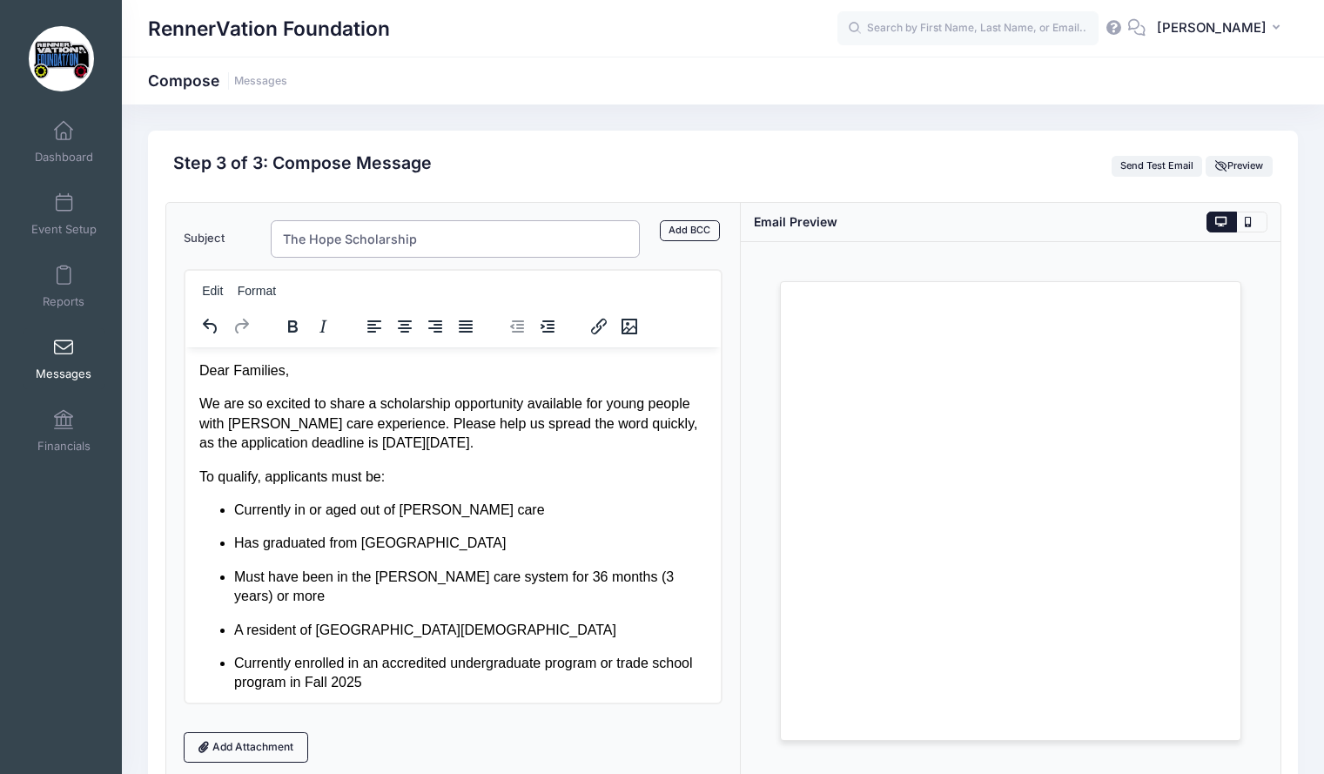
type input "The Hope Scholarship"
click at [370, 426] on p "We are so excited to share a scholarship opportunity available for young people…" at bounding box center [453, 423] width 508 height 58
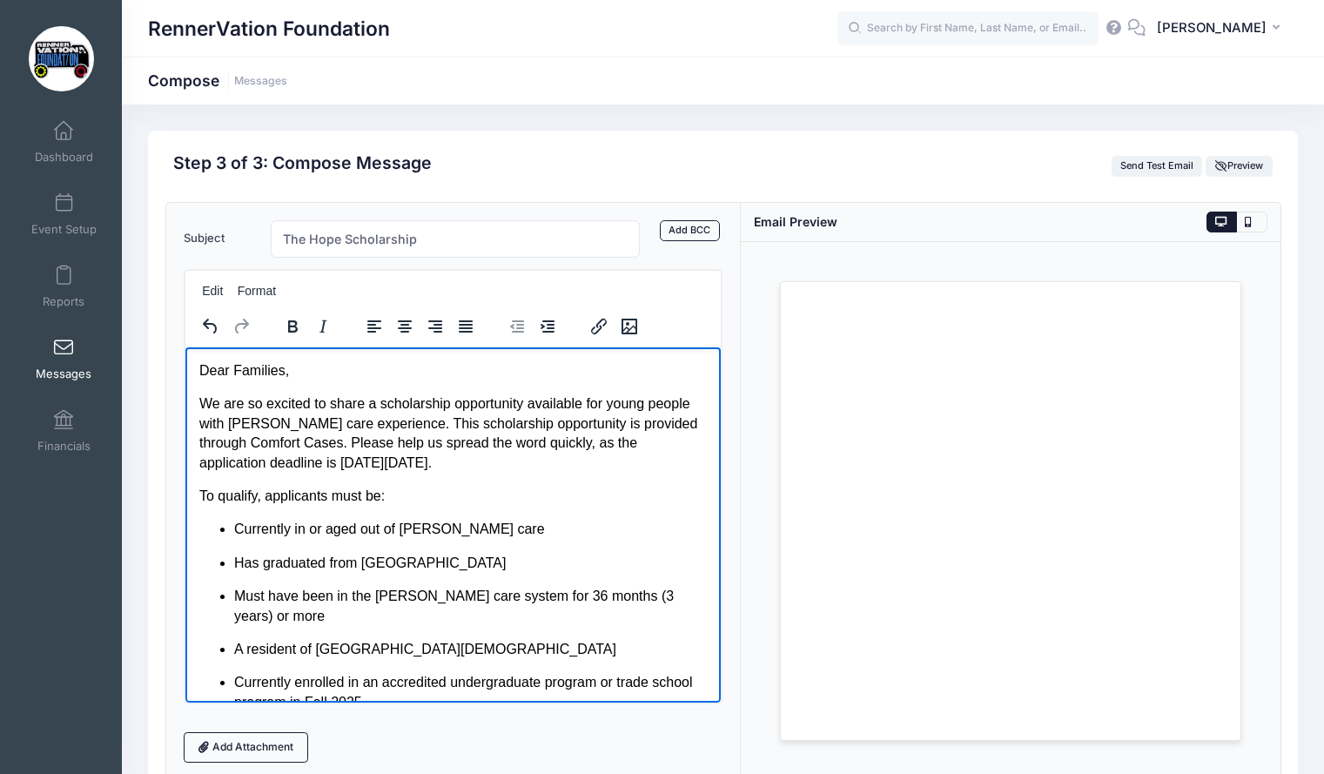
click at [475, 461] on p "We are so excited to share a scholarship opportunity available for young people…" at bounding box center [453, 433] width 508 height 78
drag, startPoint x: 293, startPoint y: 443, endPoint x: 373, endPoint y: 421, distance: 82.4
click at [373, 421] on p "We are so excited to share a scholarship opportunity available for young people…" at bounding box center [453, 433] width 508 height 78
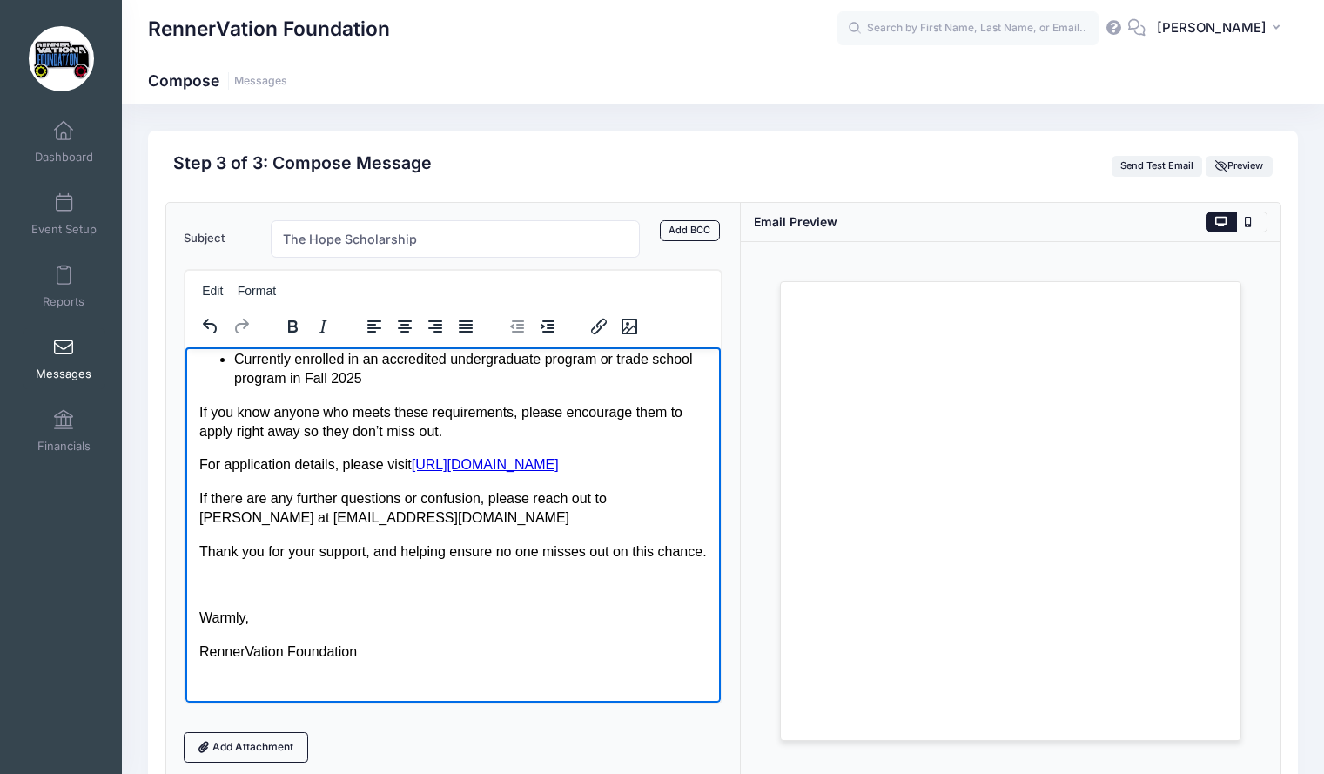
scroll to position [311, 0]
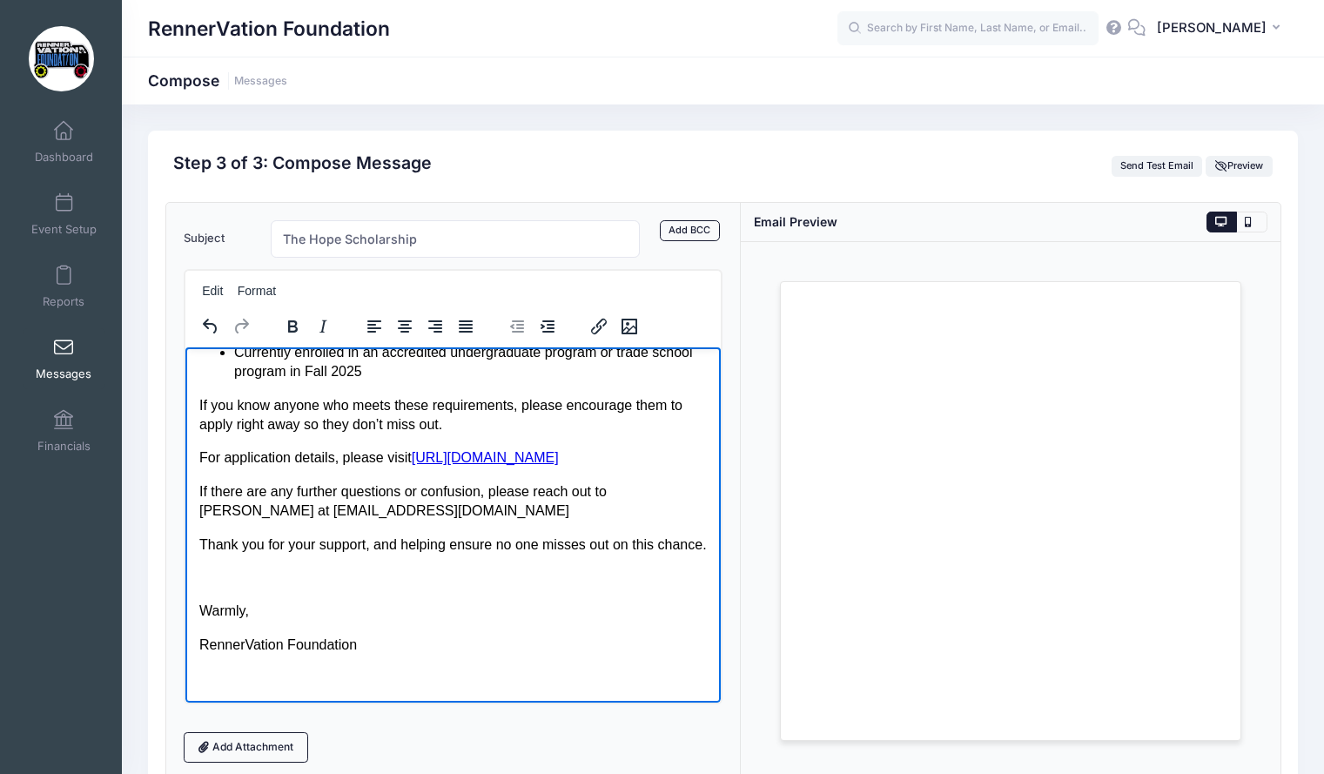
click at [229, 577] on p "Rich Text Area. Press ALT-0 for help." at bounding box center [453, 577] width 508 height 19
click at [239, 572] on p "Rich Text Area. Press ALT-0 for help." at bounding box center [453, 577] width 508 height 19
drag, startPoint x: 269, startPoint y: 581, endPoint x: 369, endPoint y: 864, distance: 300.2
click at [185, 583] on html "Dear Families, We are so excited to share a scholarship opportunity available f…" at bounding box center [453, 369] width 536 height 666
click at [294, 320] on icon "Bold" at bounding box center [292, 326] width 21 height 21
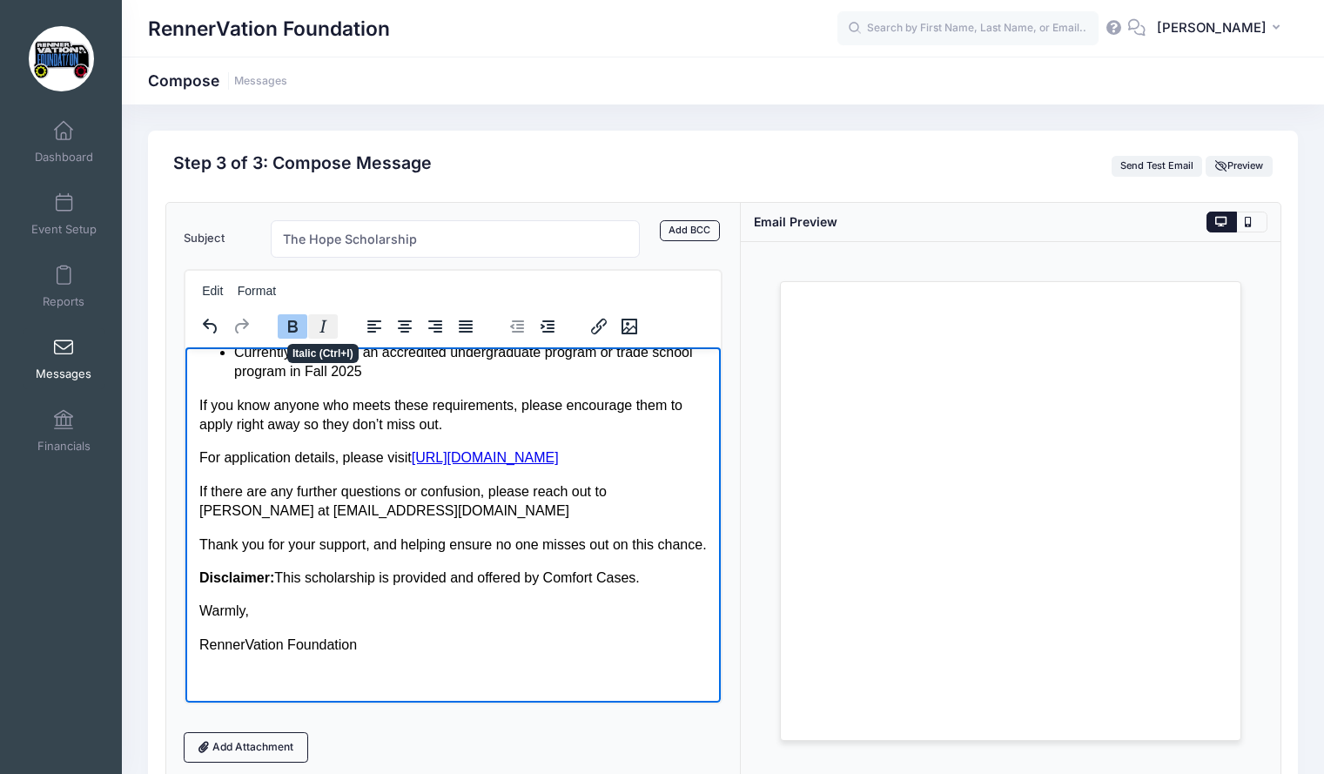
click at [314, 325] on icon "Italic" at bounding box center [323, 326] width 21 height 21
drag, startPoint x: 641, startPoint y: 583, endPoint x: 266, endPoint y: 583, distance: 375.3
click at [266, 583] on p "Disclaimer: This scholarship is provided and offered by Comfort Cases." at bounding box center [453, 577] width 508 height 19
click at [318, 328] on icon "Italic" at bounding box center [323, 326] width 21 height 21
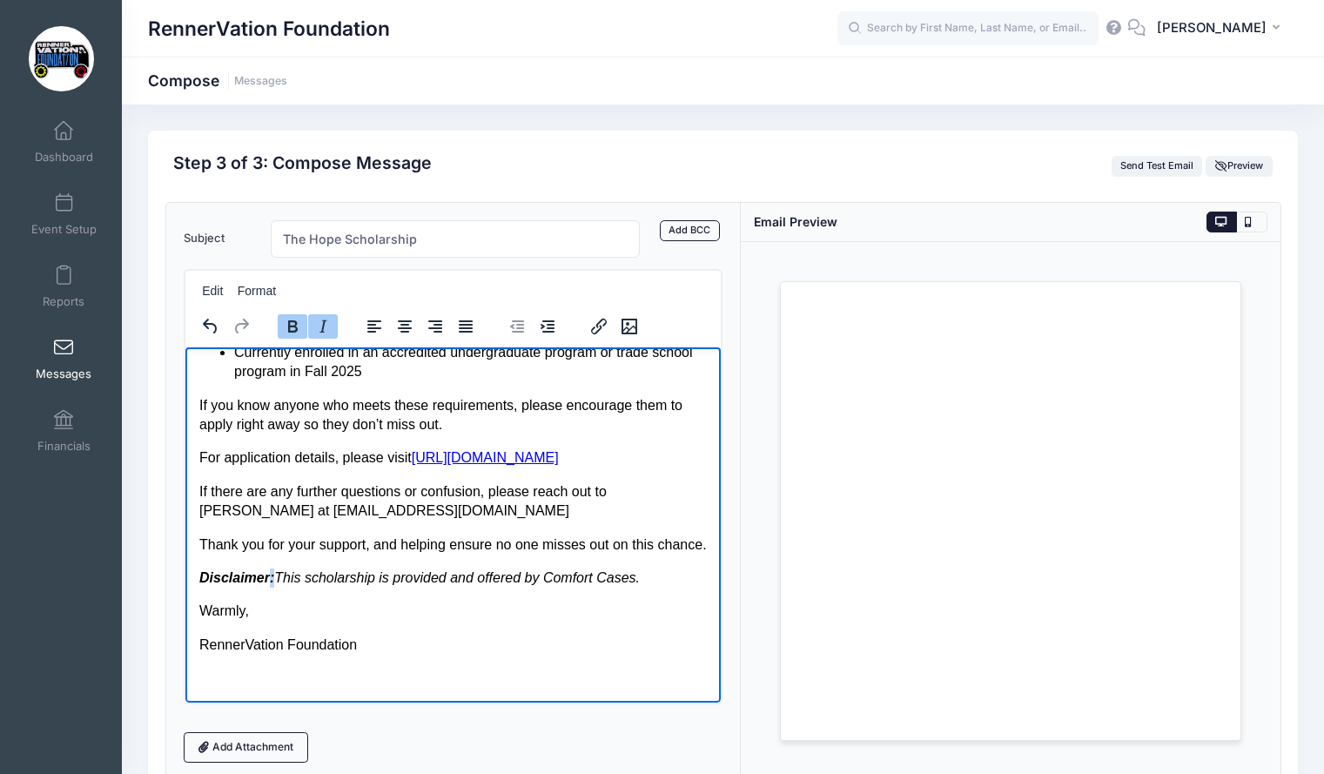
click at [640, 579] on p "Disclaimer : This scholarship is provided and offered by Comfort Cases." at bounding box center [453, 577] width 508 height 19
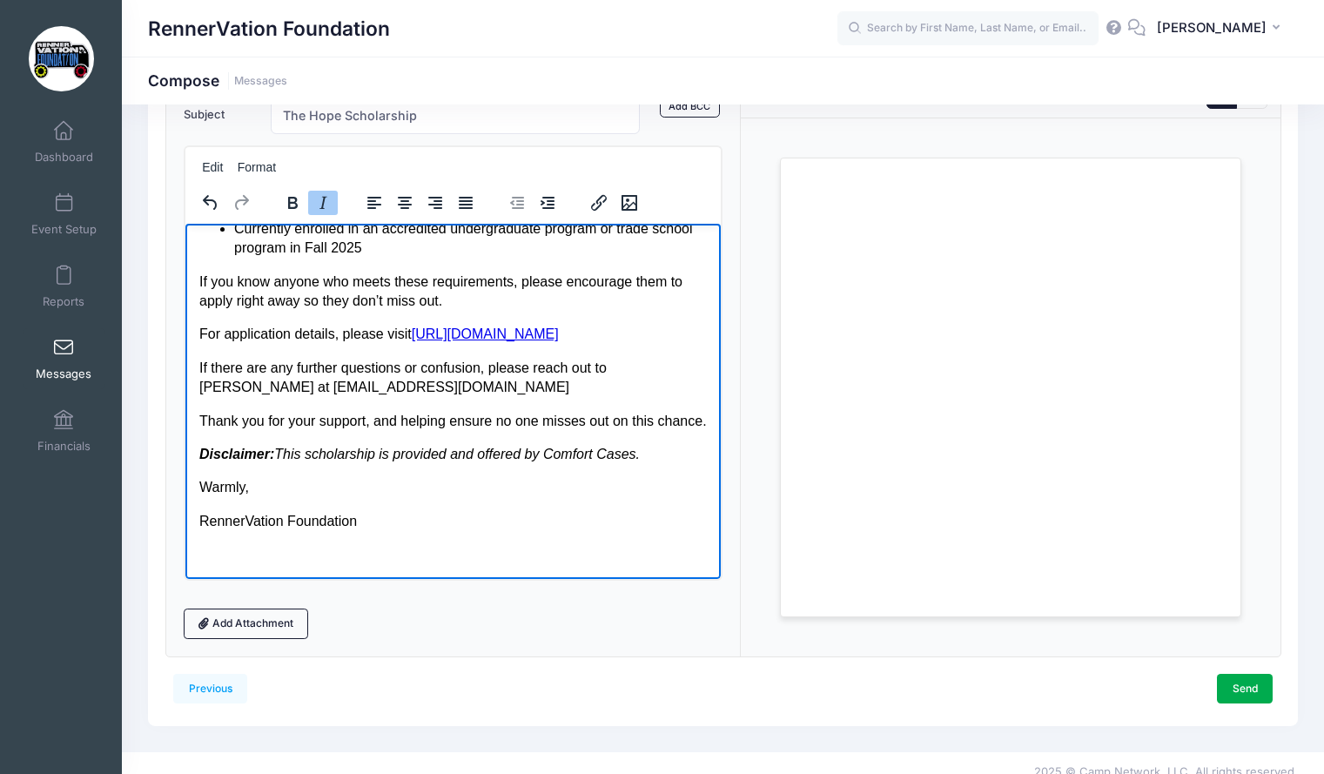
scroll to position [142, 0]
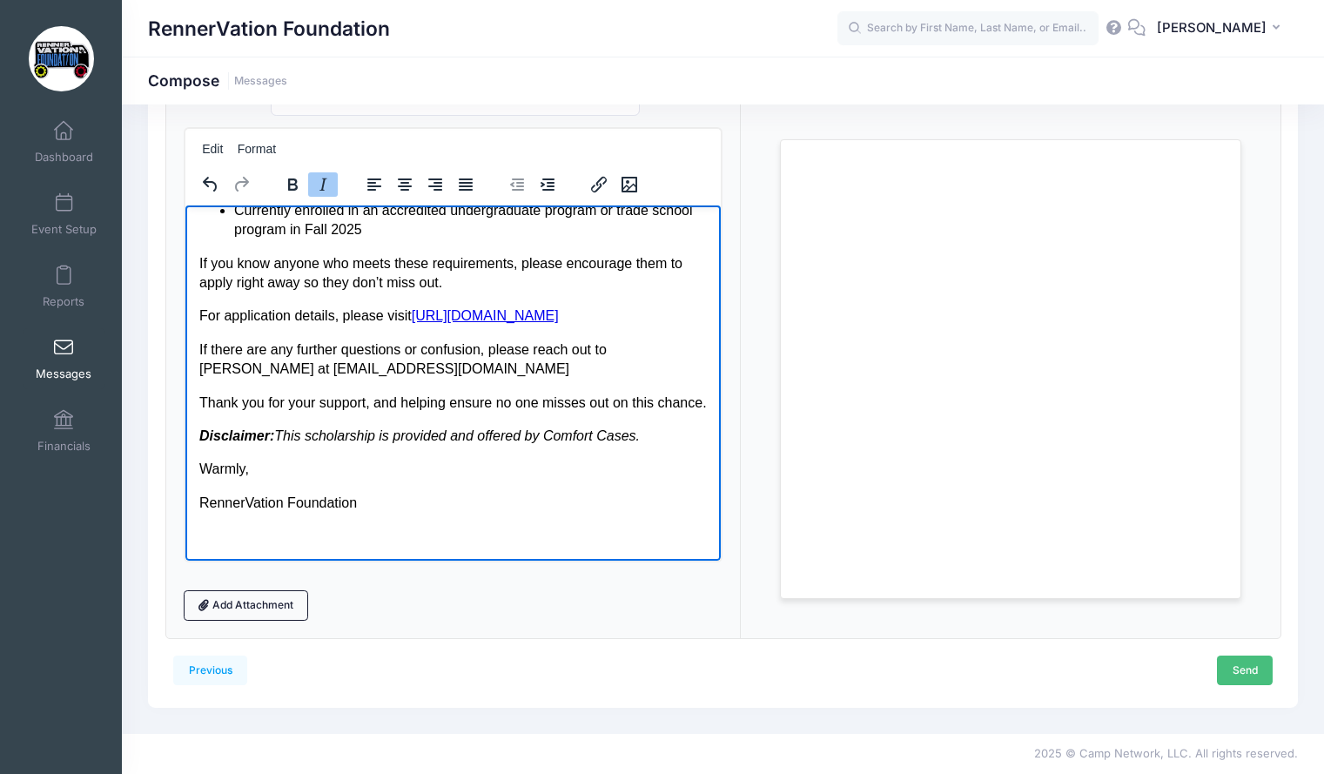
click at [1246, 683] on link "Send" at bounding box center [1245, 671] width 56 height 30
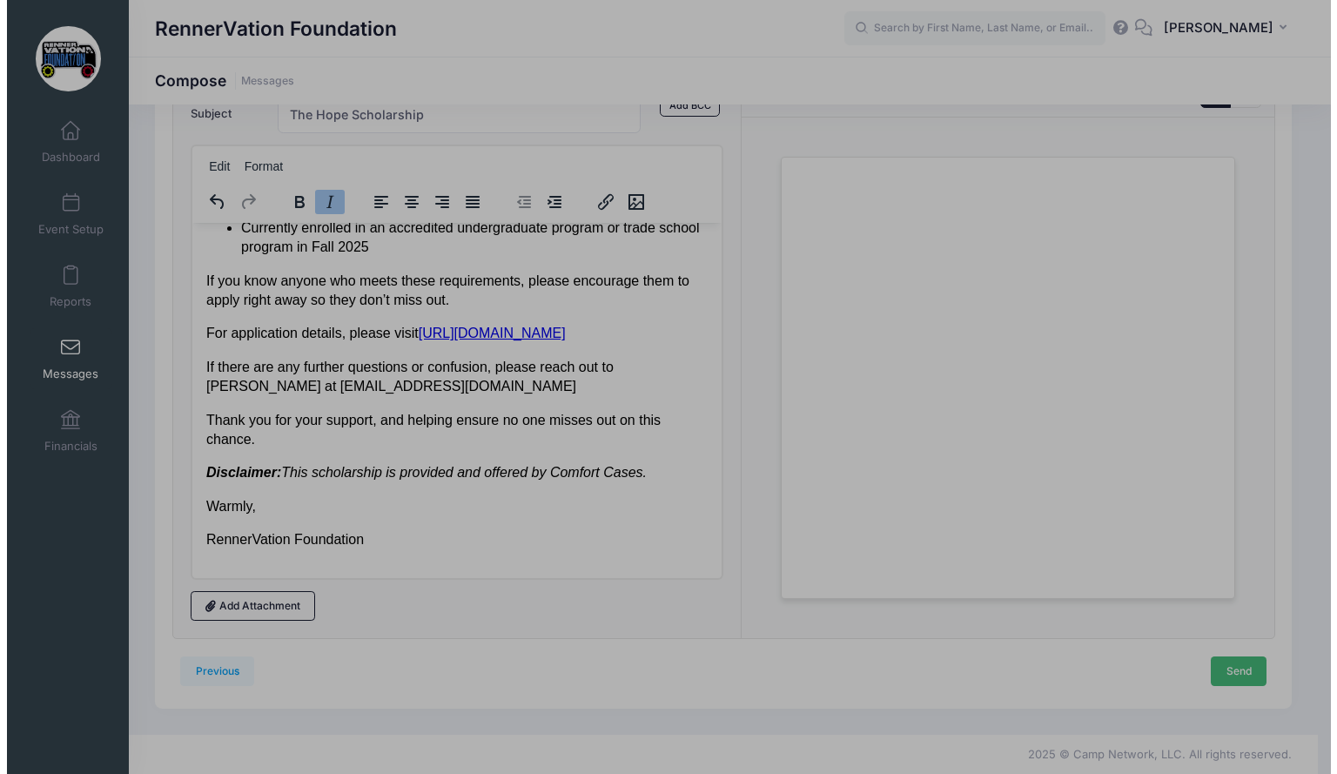
scroll to position [0, 0]
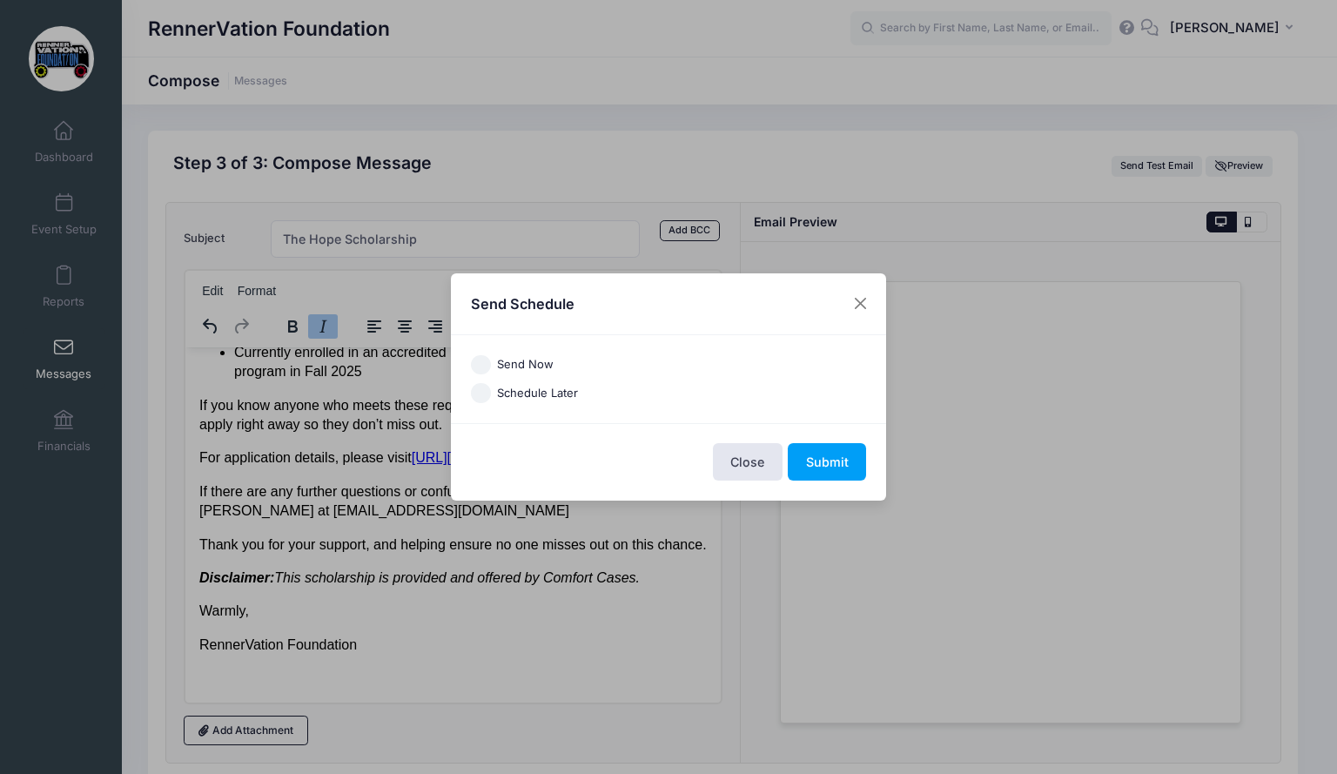
click at [522, 365] on label "Send Now" at bounding box center [525, 364] width 57 height 17
click at [491, 365] on input "Send Now" at bounding box center [481, 365] width 20 height 20
radio input "true"
click at [825, 473] on button "Submit" at bounding box center [827, 461] width 78 height 37
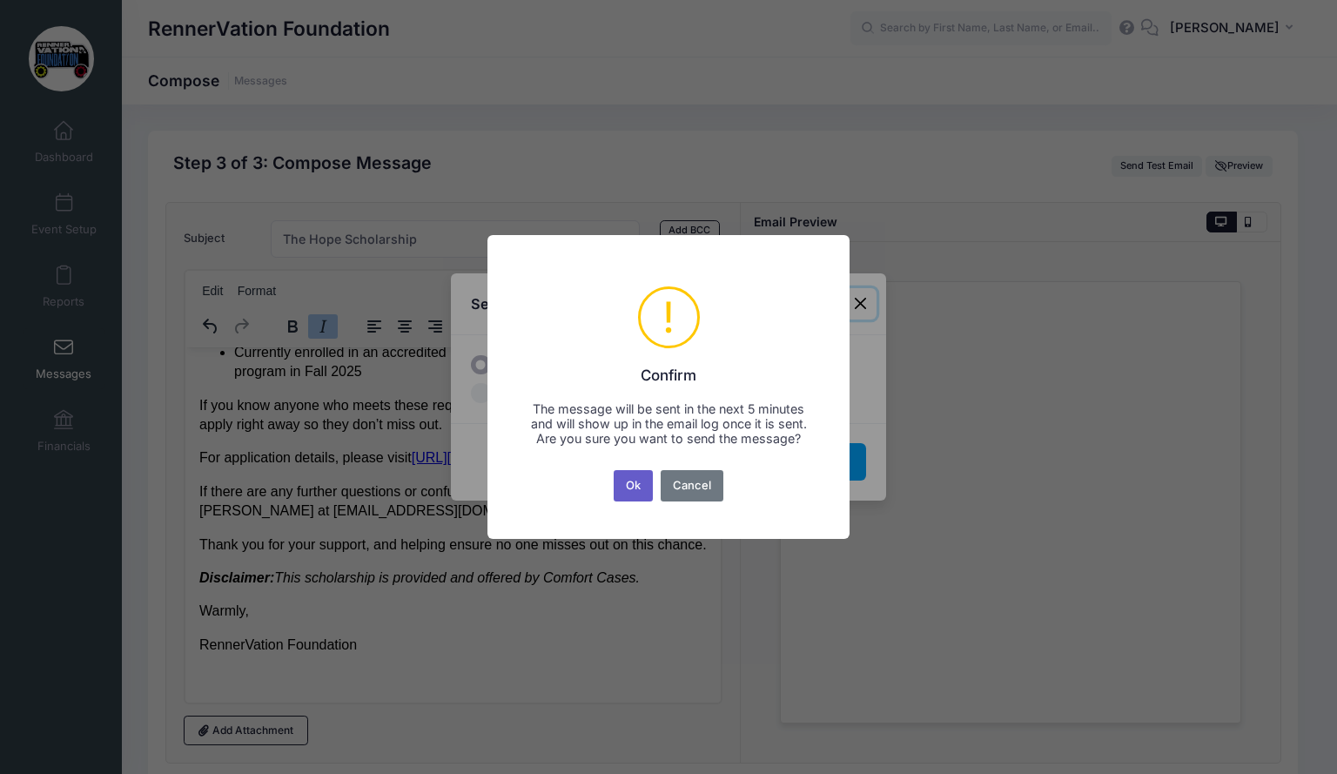
click at [644, 483] on button "Ok" at bounding box center [634, 485] width 40 height 31
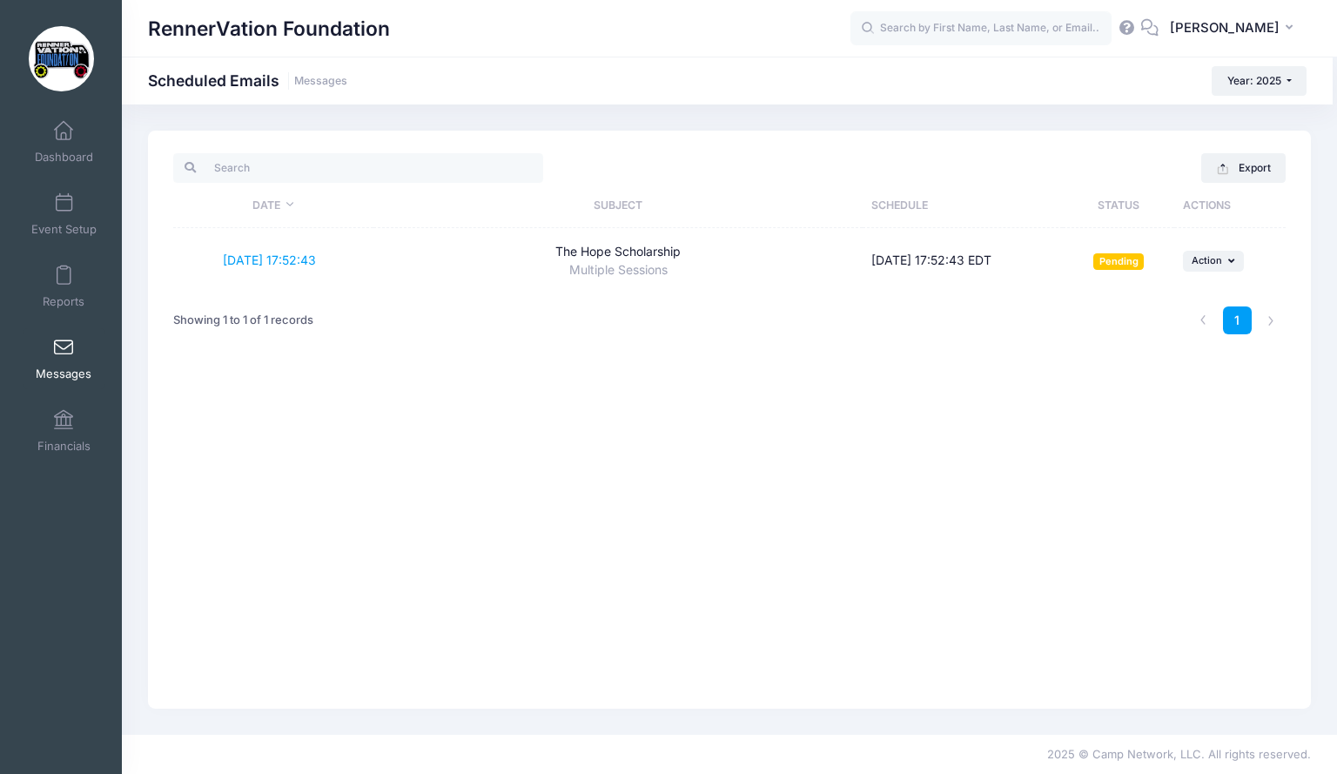
click at [622, 293] on div "Showing 1 to 1 of 1 records" at bounding box center [400, 320] width 470 height 55
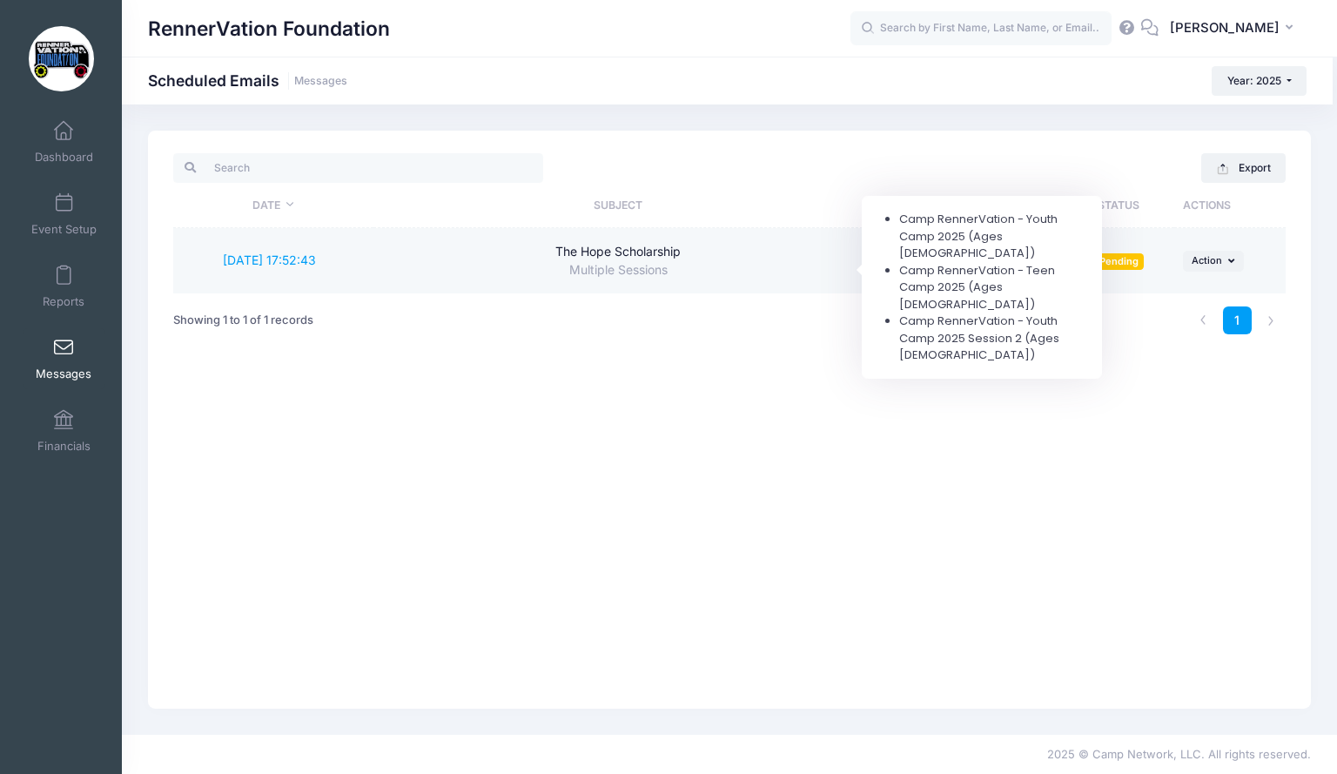
click at [624, 271] on div "Multiple Sessions" at bounding box center [618, 270] width 473 height 18
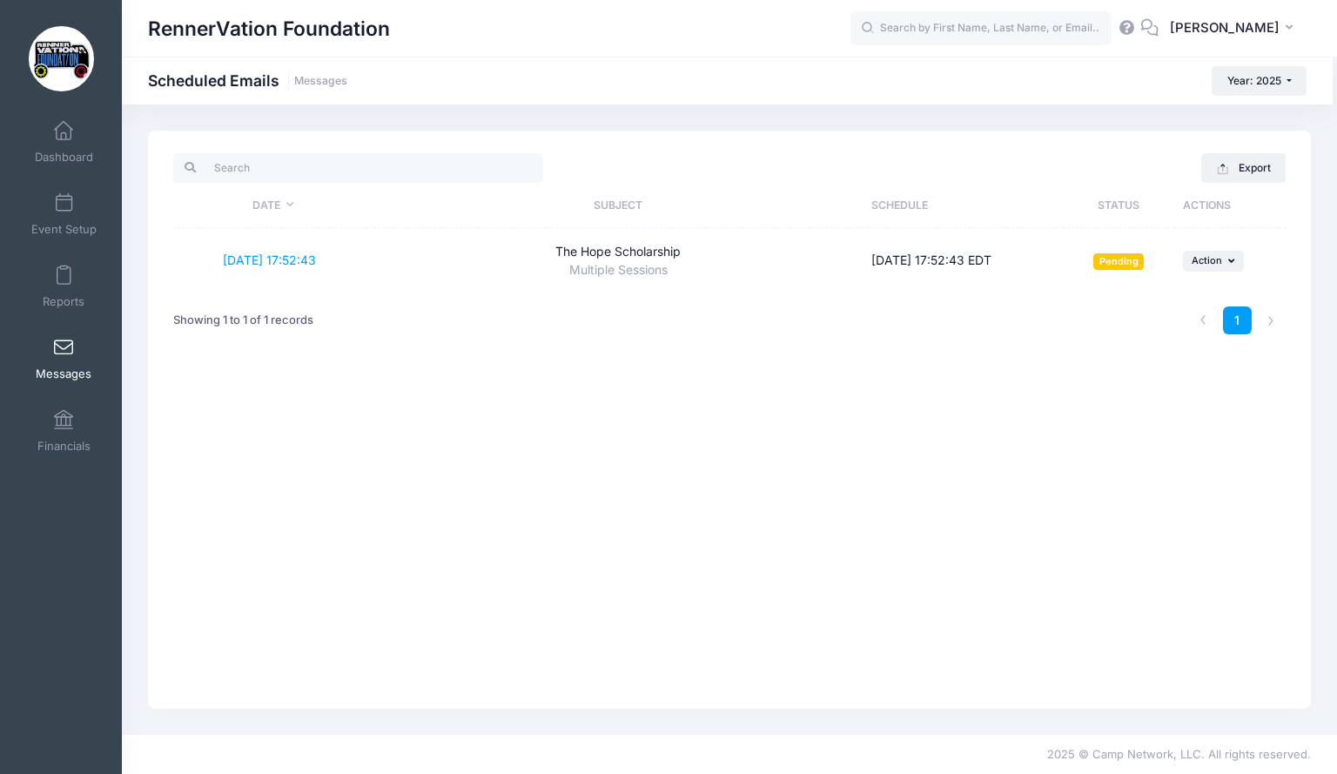
click at [711, 347] on div "1" at bounding box center [965, 320] width 659 height 55
click at [77, 131] on link "Dashboard" at bounding box center [64, 141] width 83 height 61
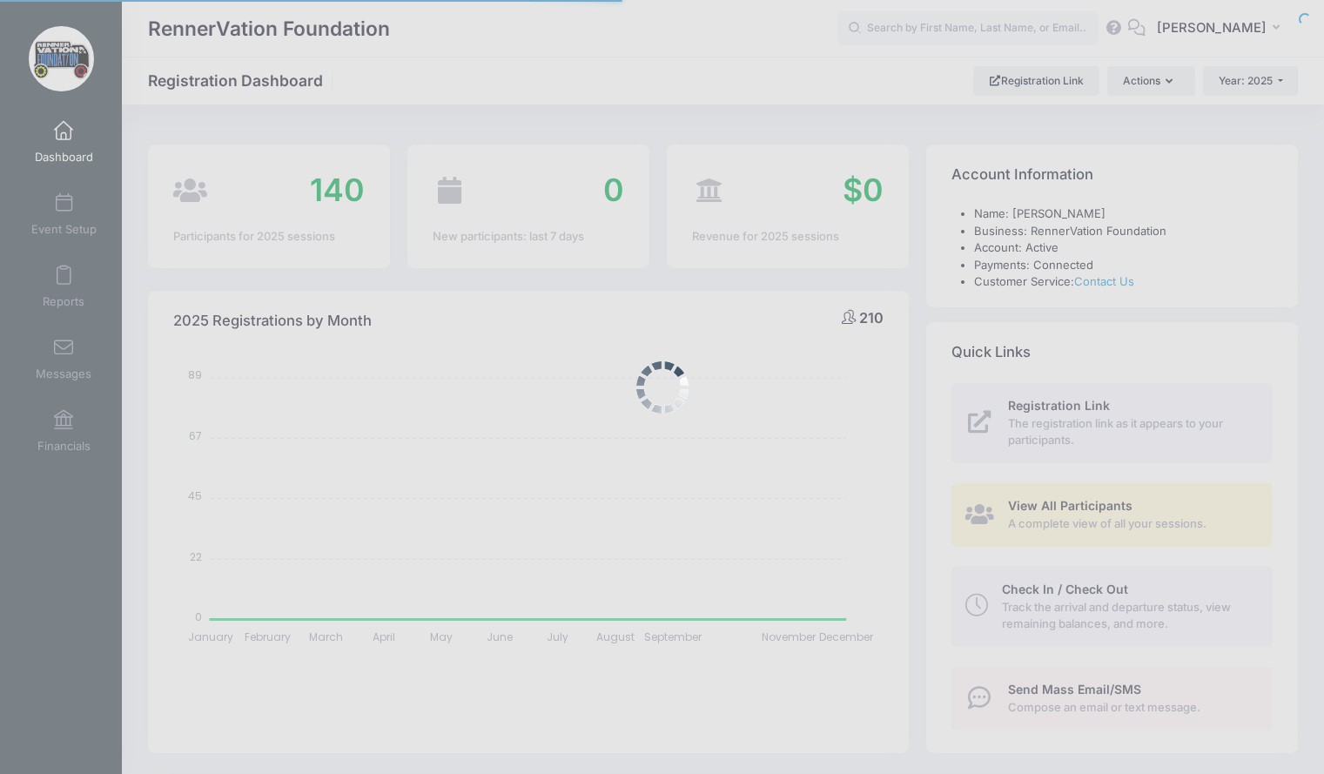
select select
